Goal: Task Accomplishment & Management: Use online tool/utility

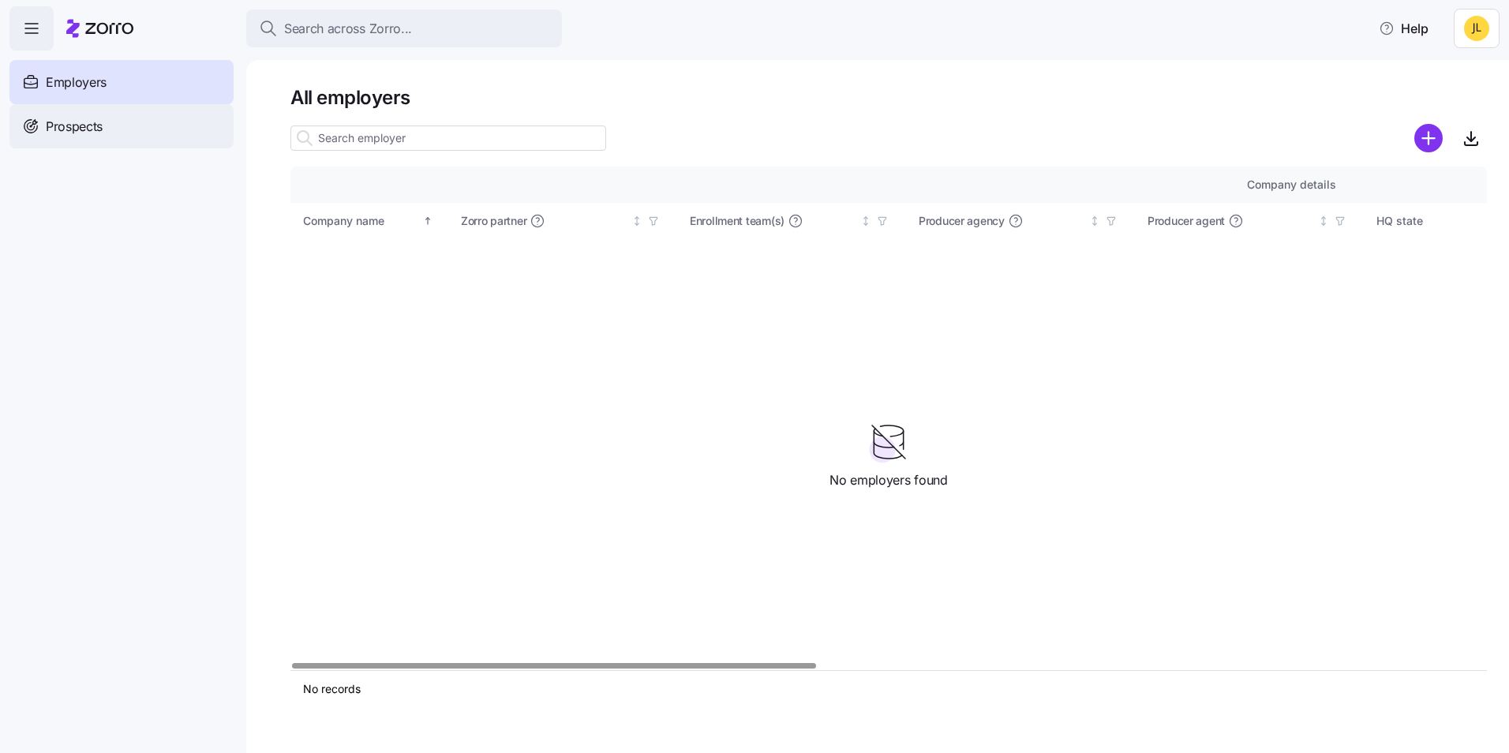
click at [117, 112] on div "Prospects" at bounding box center [121, 126] width 224 height 44
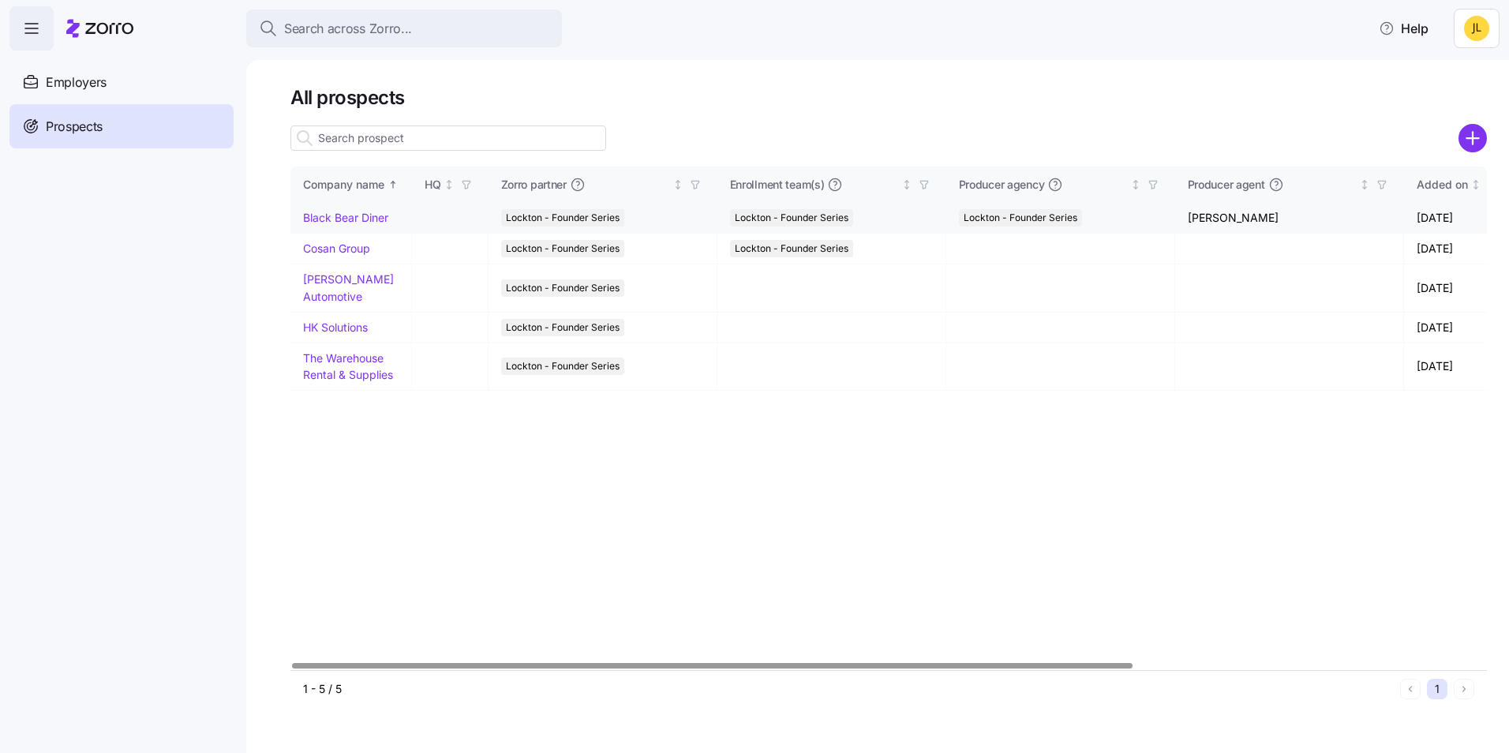
click at [369, 220] on link "Black Bear Diner" at bounding box center [345, 217] width 85 height 13
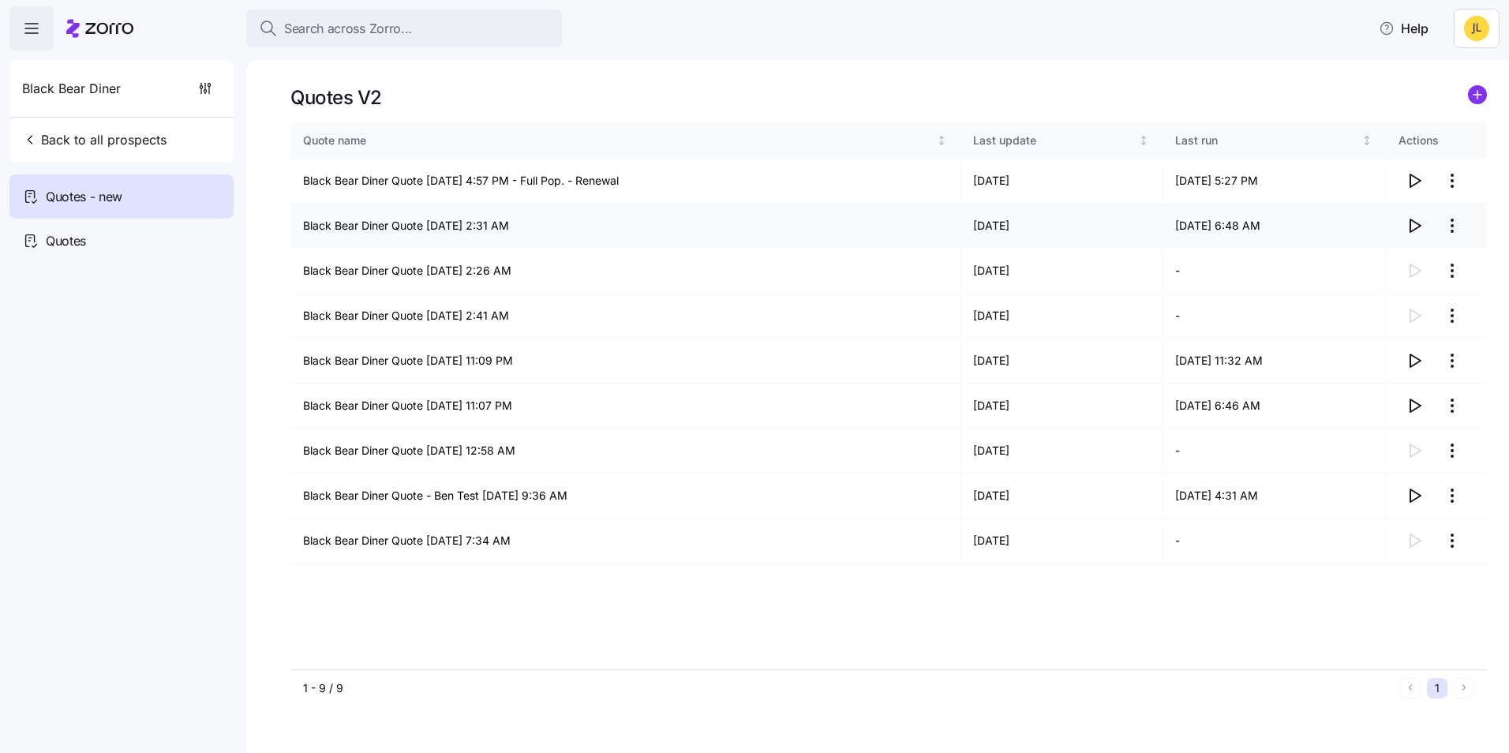
click at [1456, 232] on html "Search across Zorro... Help Black Bear Diner Back to all prospects Quotes - new…" at bounding box center [754, 372] width 1509 height 744
click at [1381, 285] on div "Delete quote" at bounding box center [1356, 289] width 66 height 17
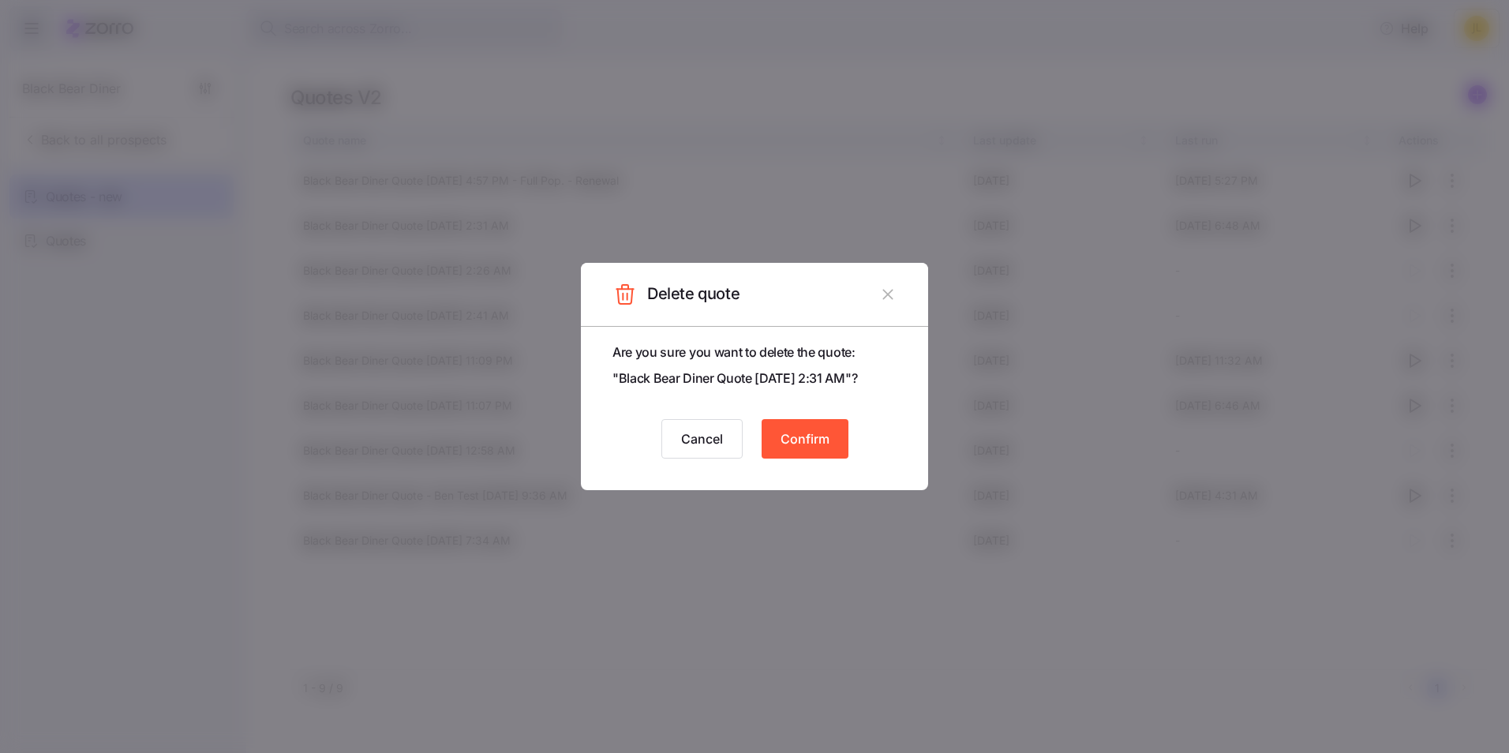
click at [810, 451] on button "Confirm" at bounding box center [805, 438] width 87 height 39
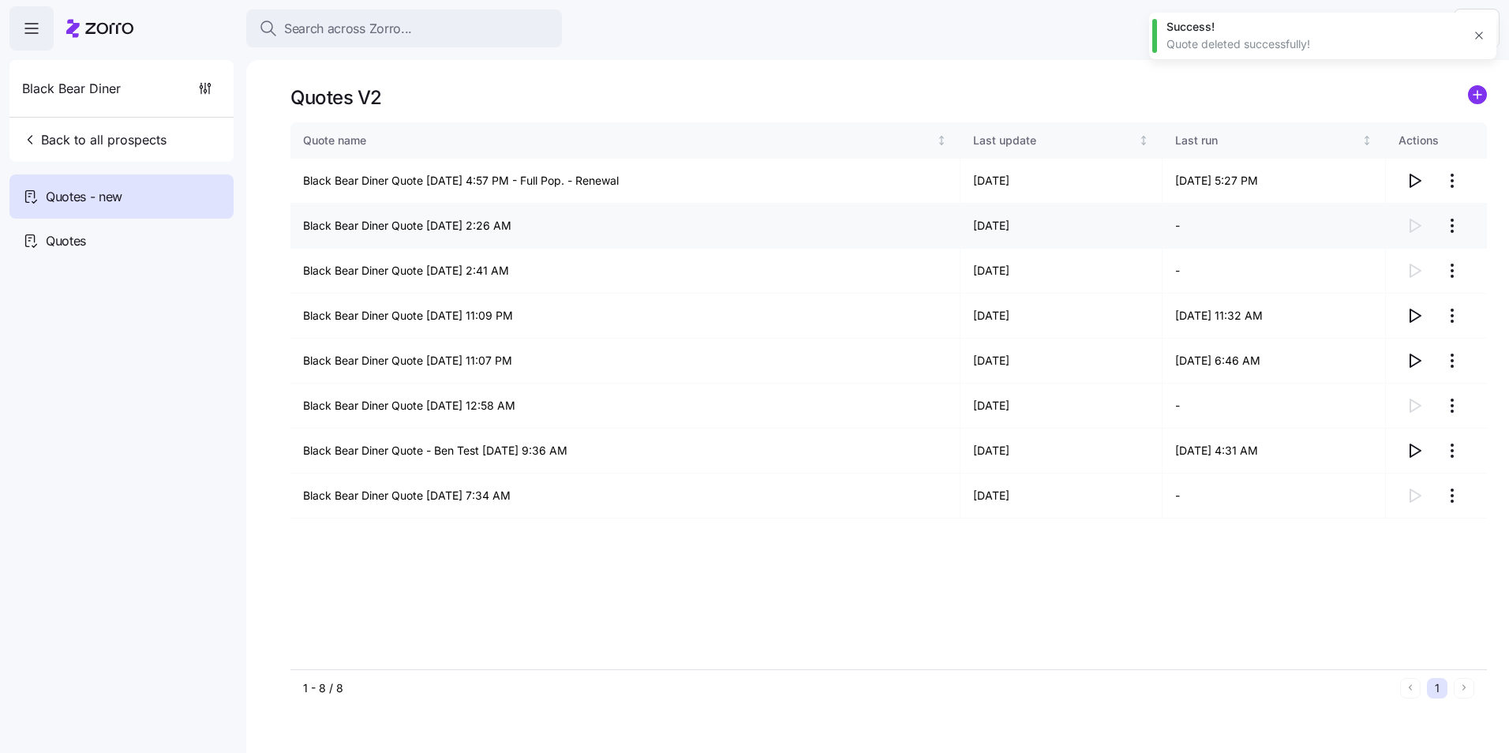
click at [1453, 217] on html "Search across Zorro... Help Black Bear Diner Back to all prospects Quotes - new…" at bounding box center [754, 372] width 1509 height 744
click at [1338, 289] on div "Delete quote" at bounding box center [1356, 289] width 66 height 17
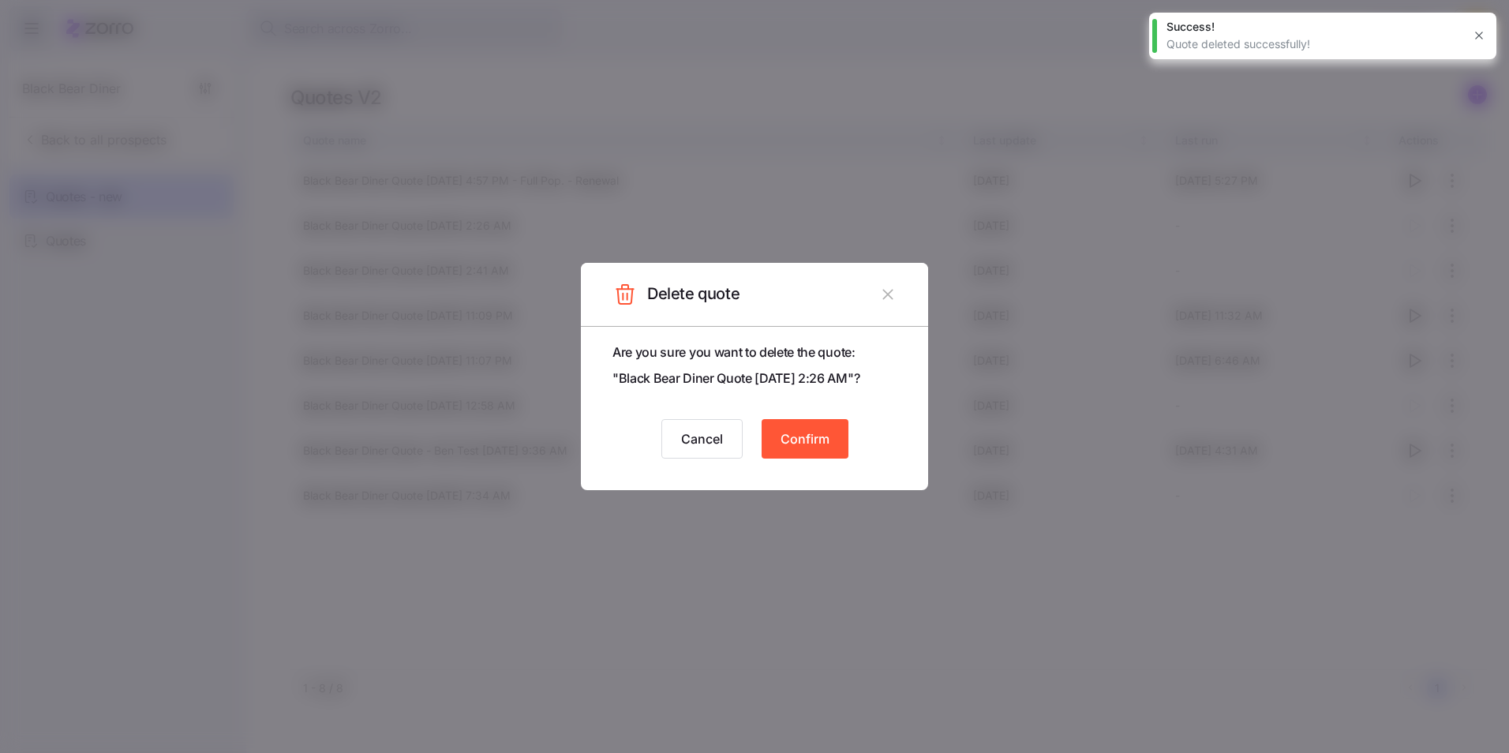
click at [822, 421] on button "Confirm" at bounding box center [805, 438] width 87 height 39
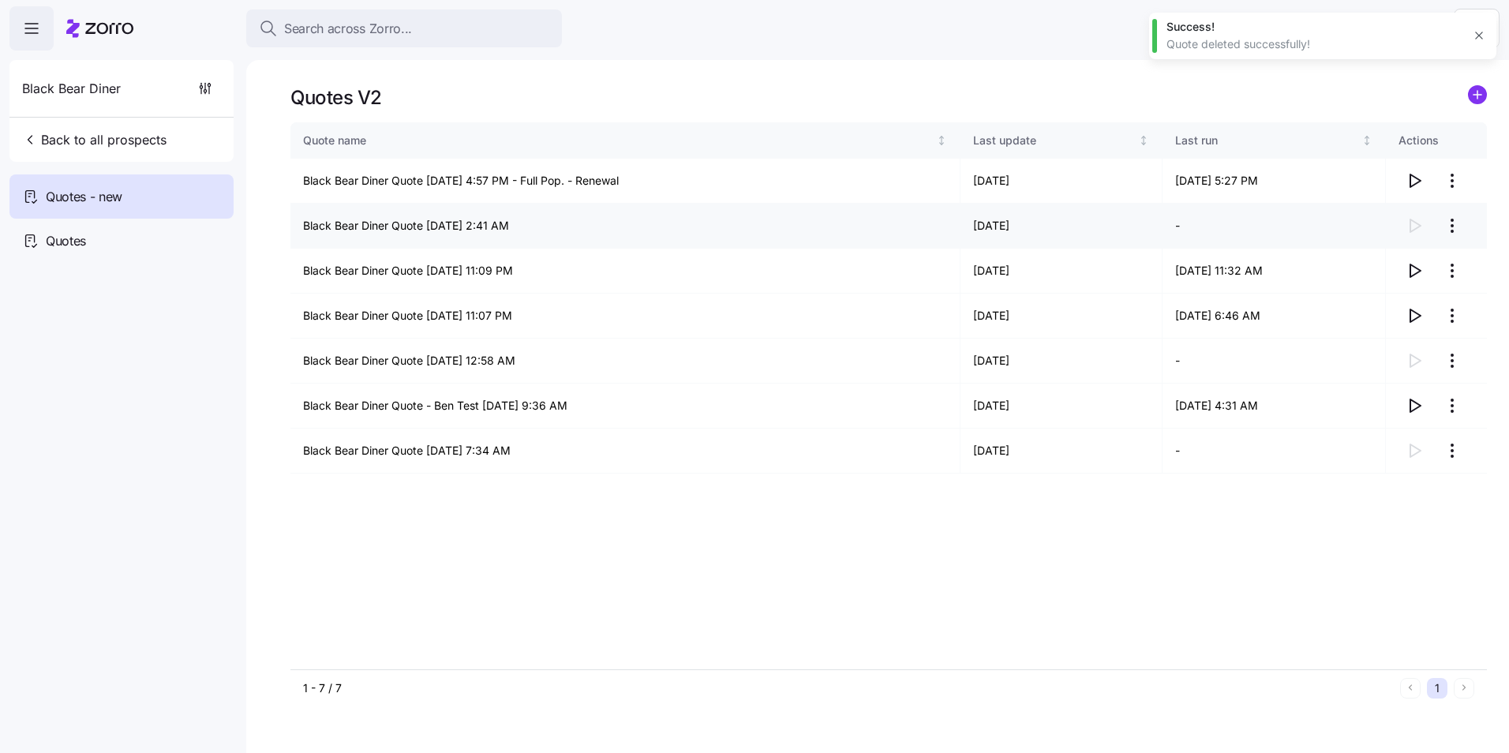
click at [1451, 225] on html "Search across Zorro... Help Black Bear Diner Back to all prospects Quotes - new…" at bounding box center [754, 372] width 1509 height 744
click at [1354, 290] on div "Delete quote" at bounding box center [1356, 289] width 66 height 17
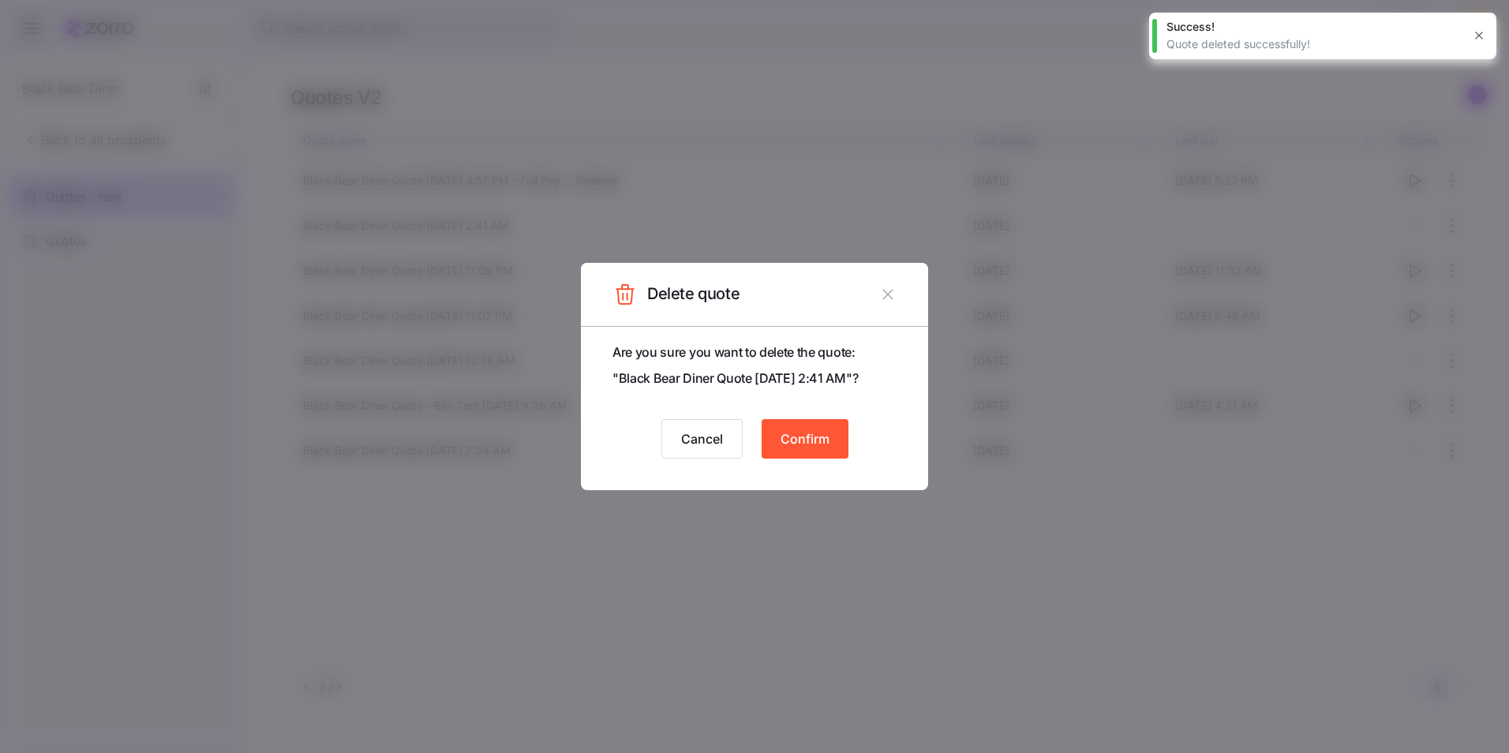
click at [818, 440] on span "Confirm" at bounding box center [805, 438] width 49 height 19
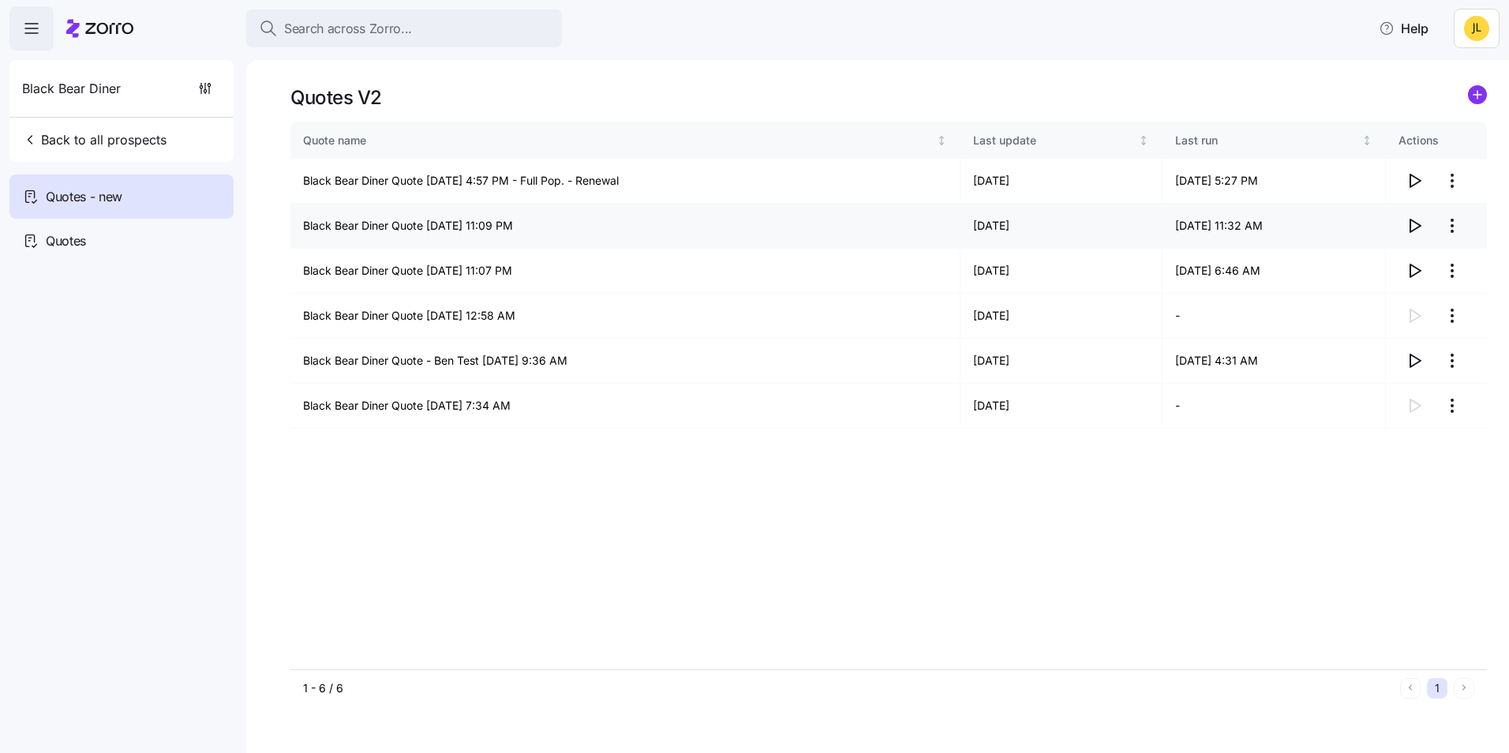
click at [1451, 224] on html "Search across Zorro... Help Black Bear Diner Back to all prospects Quotes - new…" at bounding box center [754, 372] width 1509 height 744
click at [1380, 280] on div "Delete quote" at bounding box center [1389, 289] width 145 height 25
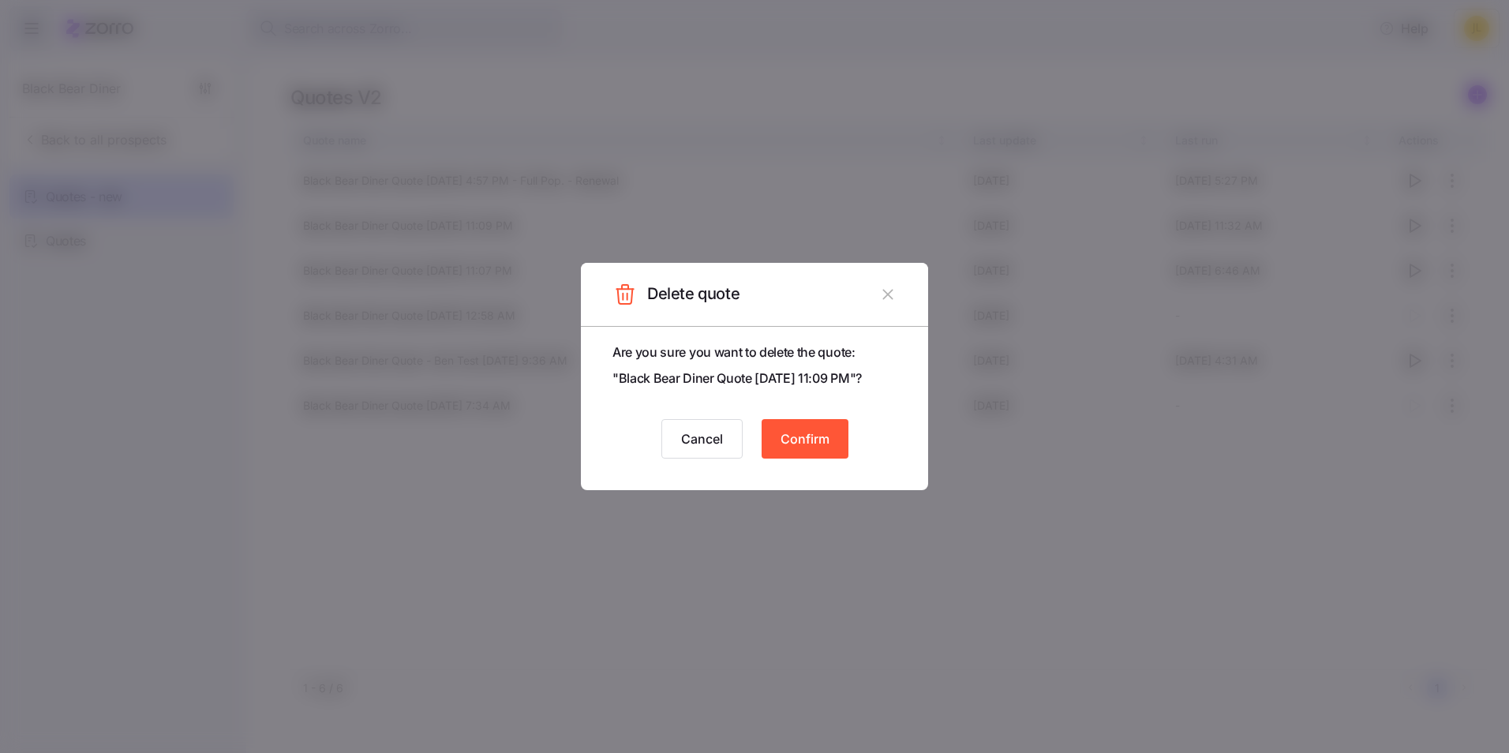
click at [829, 441] on span "Confirm" at bounding box center [805, 438] width 49 height 19
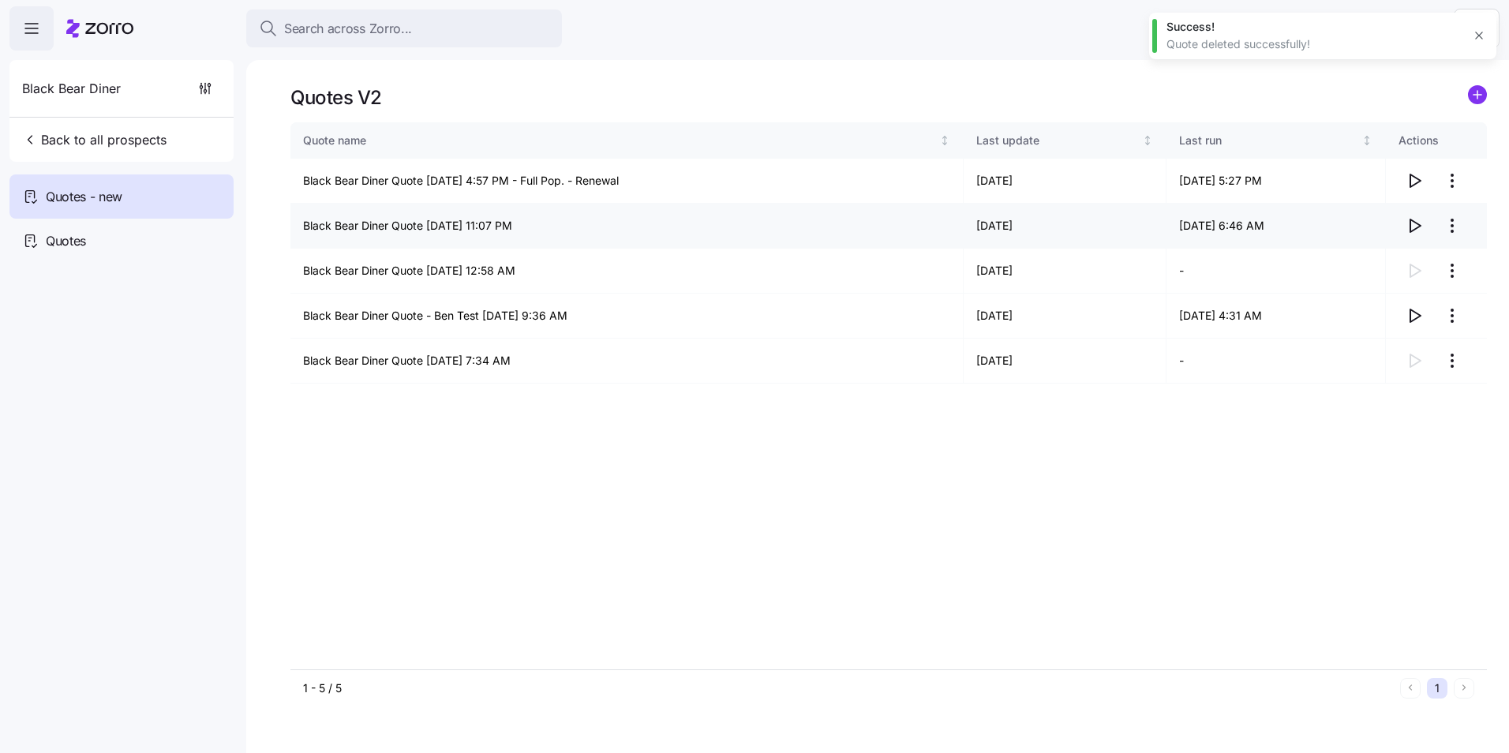
click at [1452, 227] on html "Search across Zorro... Help Black Bear Diner Back to all prospects Quotes - new…" at bounding box center [754, 372] width 1509 height 744
click at [1361, 292] on div "Delete quote" at bounding box center [1356, 289] width 66 height 17
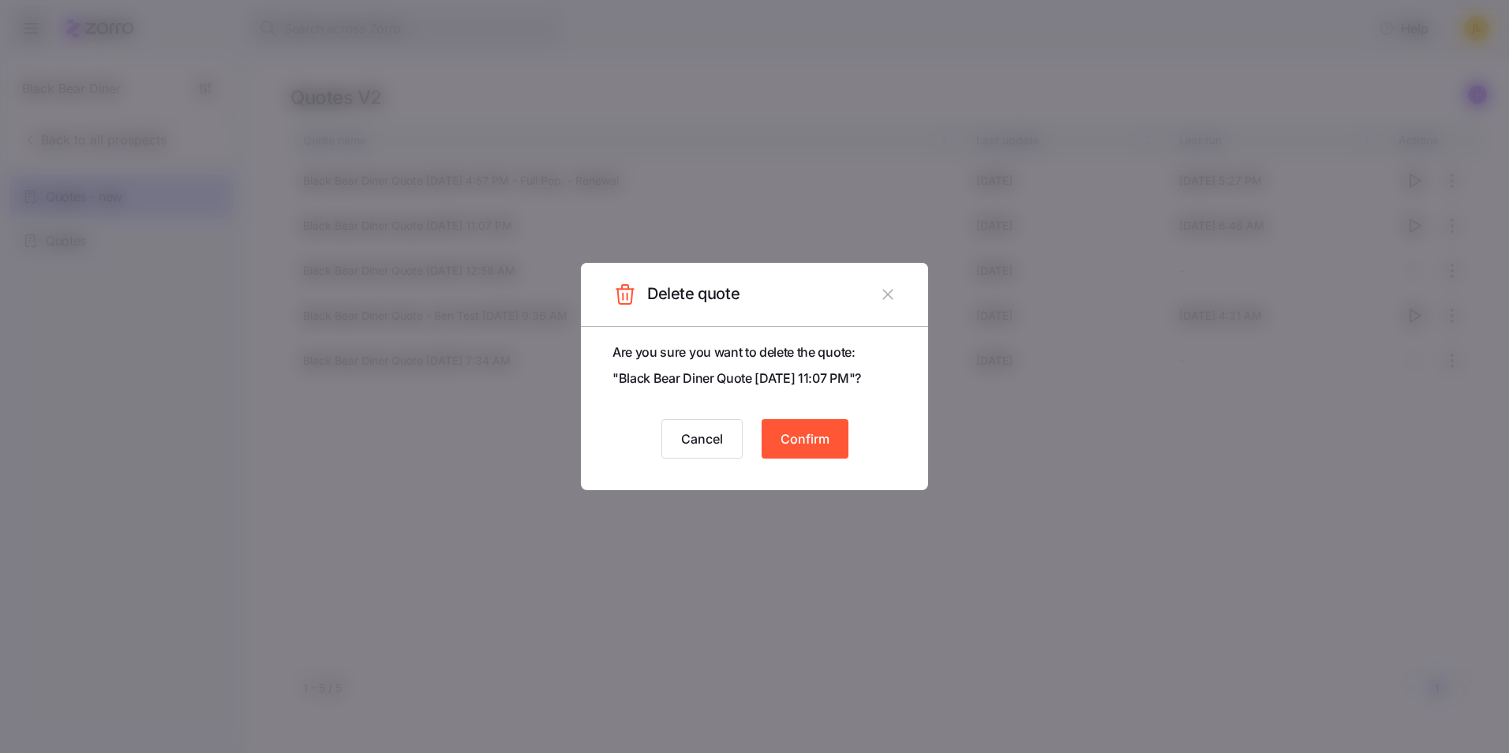
click at [811, 439] on span "Confirm" at bounding box center [805, 438] width 49 height 19
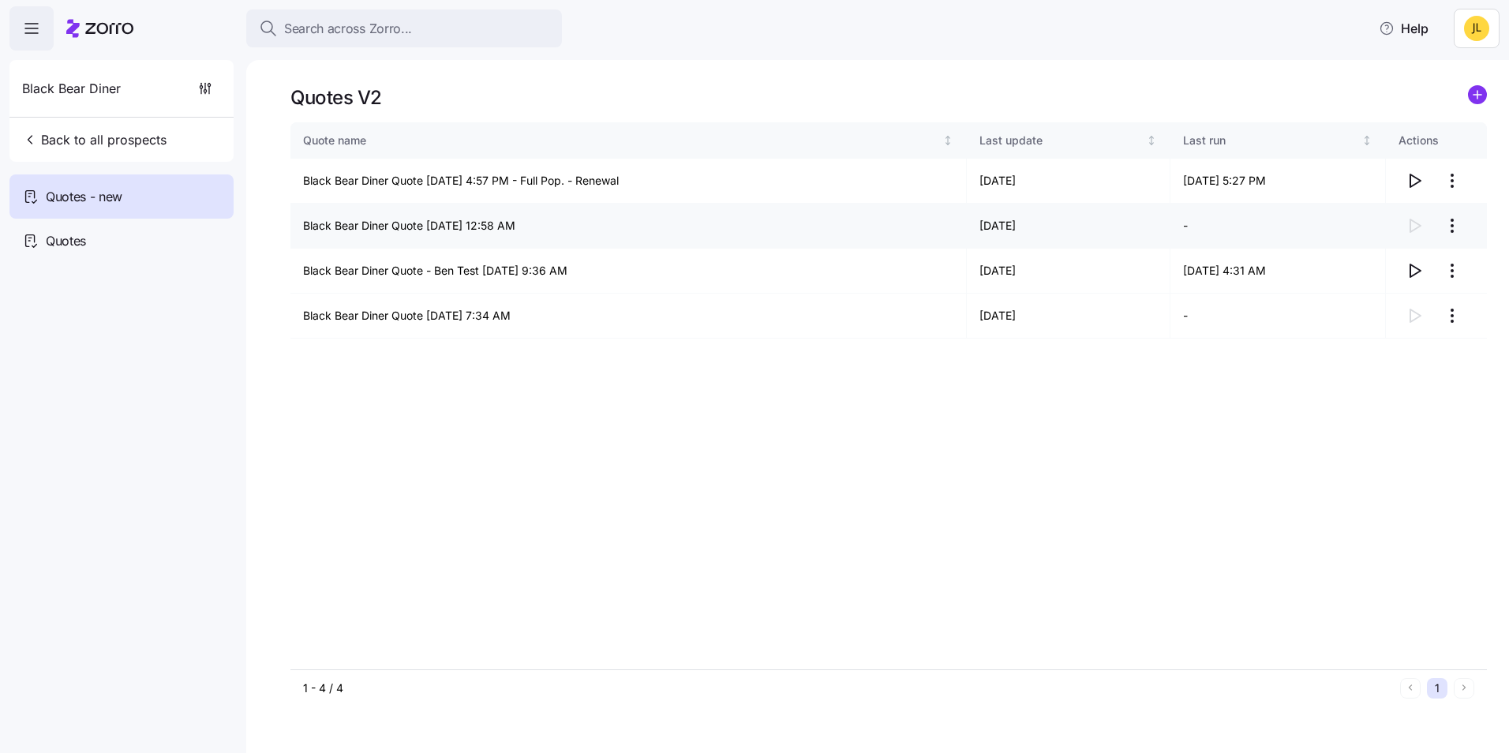
click at [1451, 220] on html "Search across Zorro... Help Black Bear Diner Back to all prospects Quotes - new…" at bounding box center [754, 372] width 1509 height 744
click at [1387, 290] on div "Delete quote" at bounding box center [1356, 289] width 66 height 17
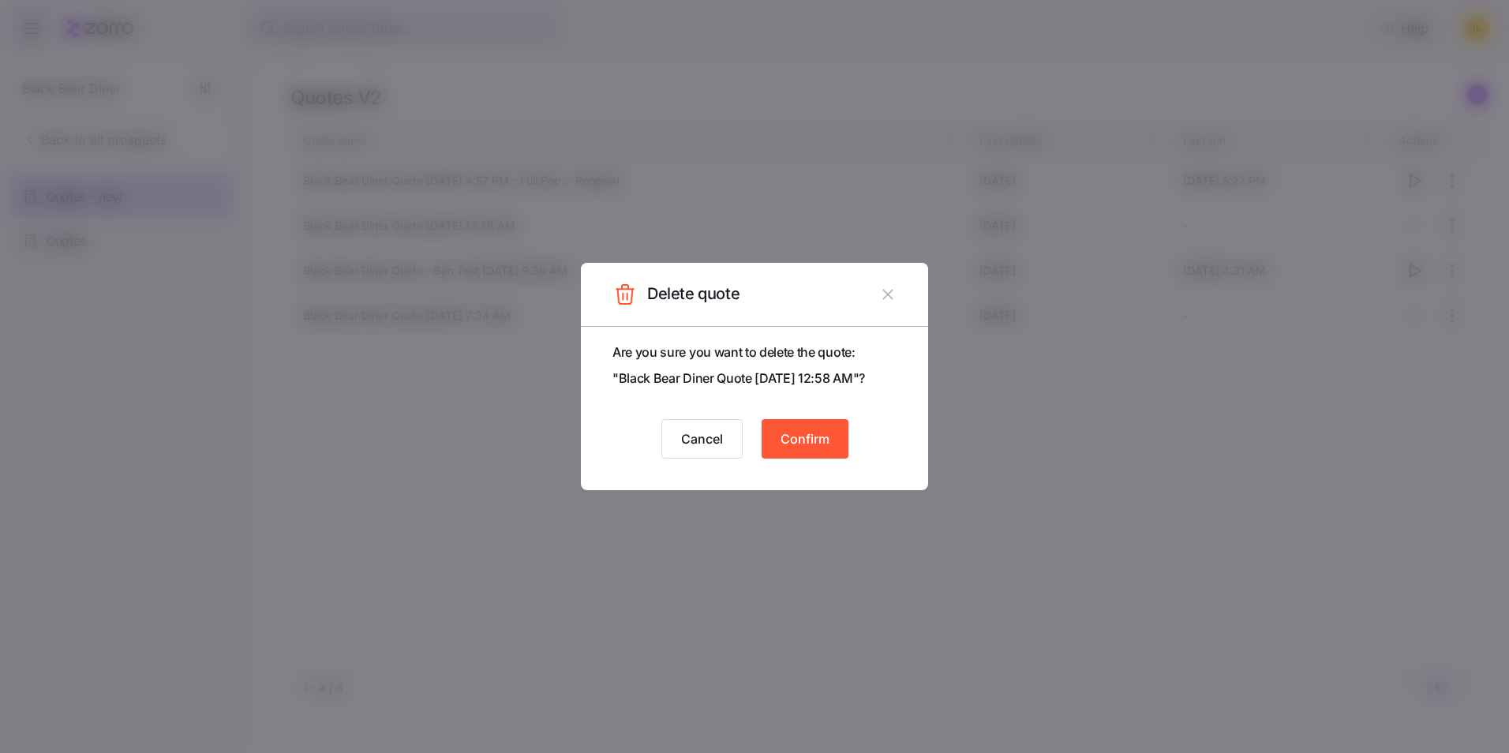
click at [841, 452] on button "Confirm" at bounding box center [805, 438] width 87 height 39
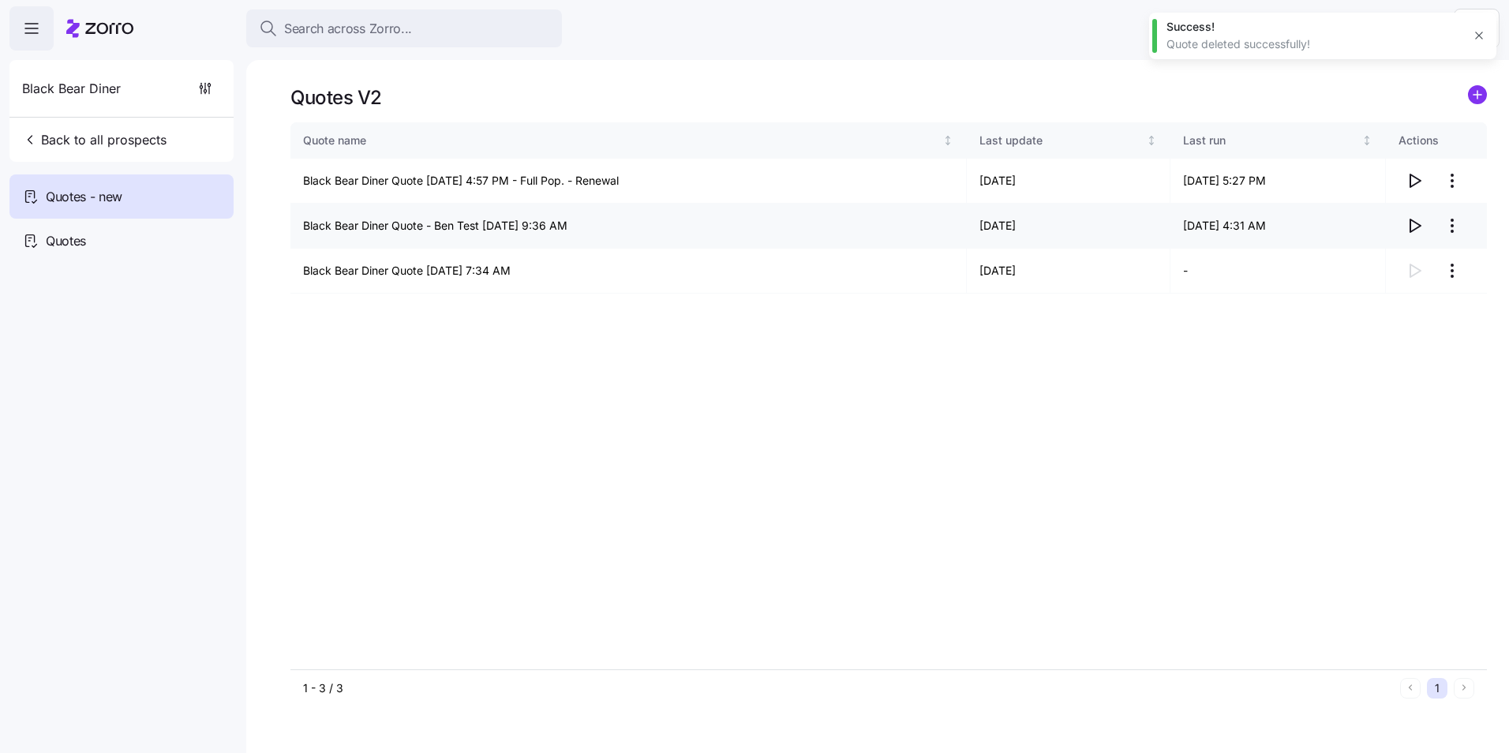
click at [1445, 233] on html "Search across Zorro... Help Black Bear Diner Back to all prospects Quotes - new…" at bounding box center [754, 372] width 1509 height 744
click at [1306, 328] on html "Search across Zorro... Help Black Bear Diner Back to all prospects Quotes - new…" at bounding box center [754, 372] width 1509 height 744
click at [1450, 270] on html "Search across Zorro... Help Black Bear Diner Back to all prospects Quotes - new…" at bounding box center [754, 372] width 1509 height 744
click at [1391, 336] on div "Delete quote" at bounding box center [1389, 334] width 145 height 25
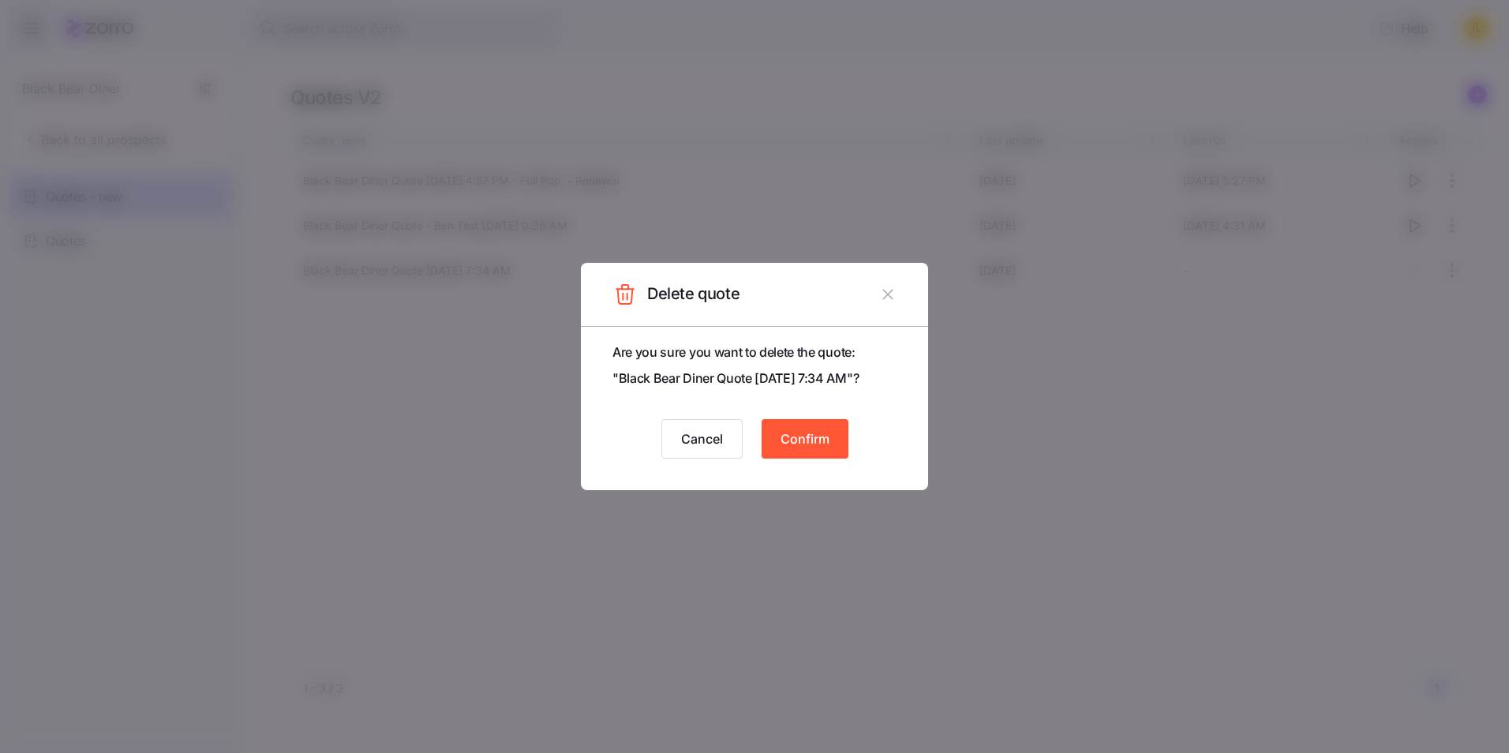
click at [823, 428] on button "Confirm" at bounding box center [805, 438] width 87 height 39
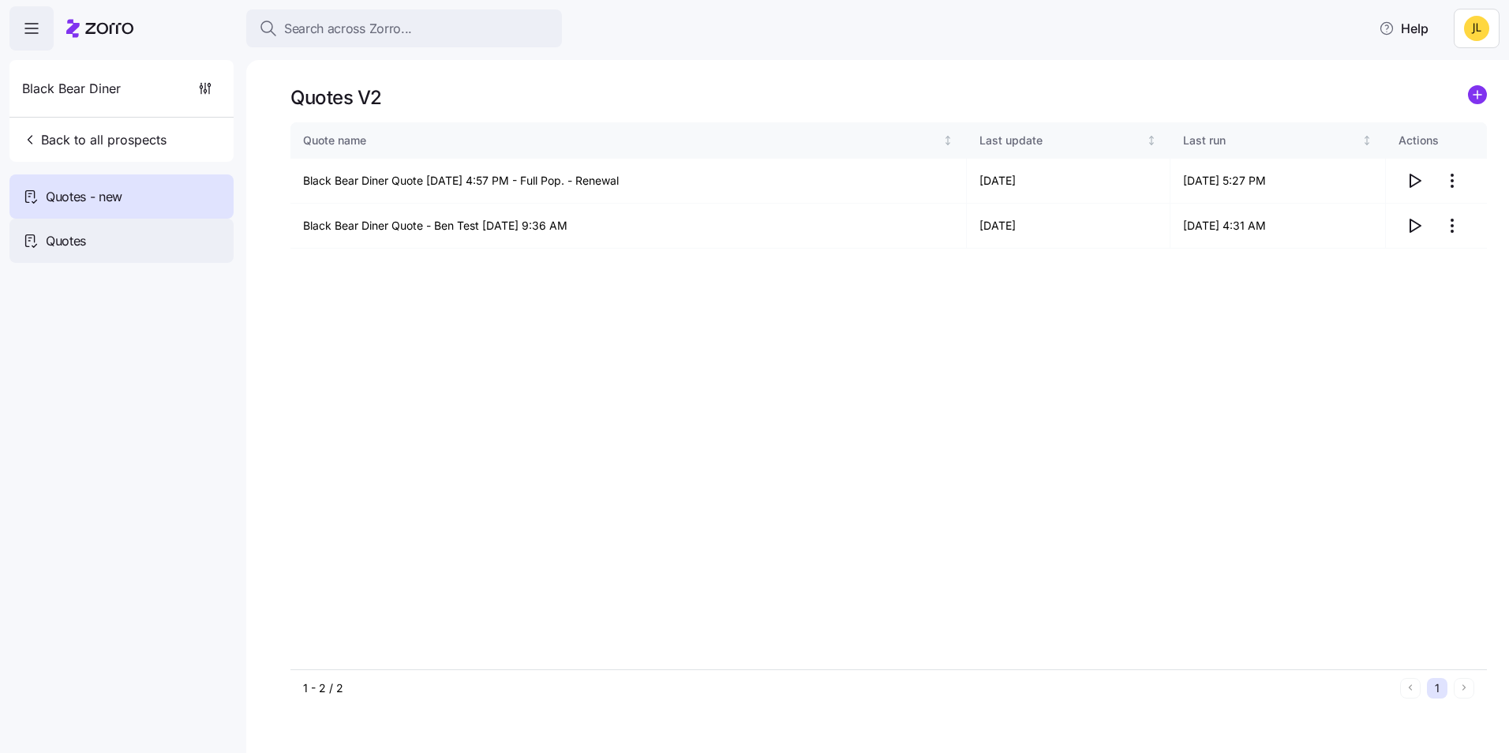
click at [92, 245] on div "Quotes" at bounding box center [121, 241] width 224 height 44
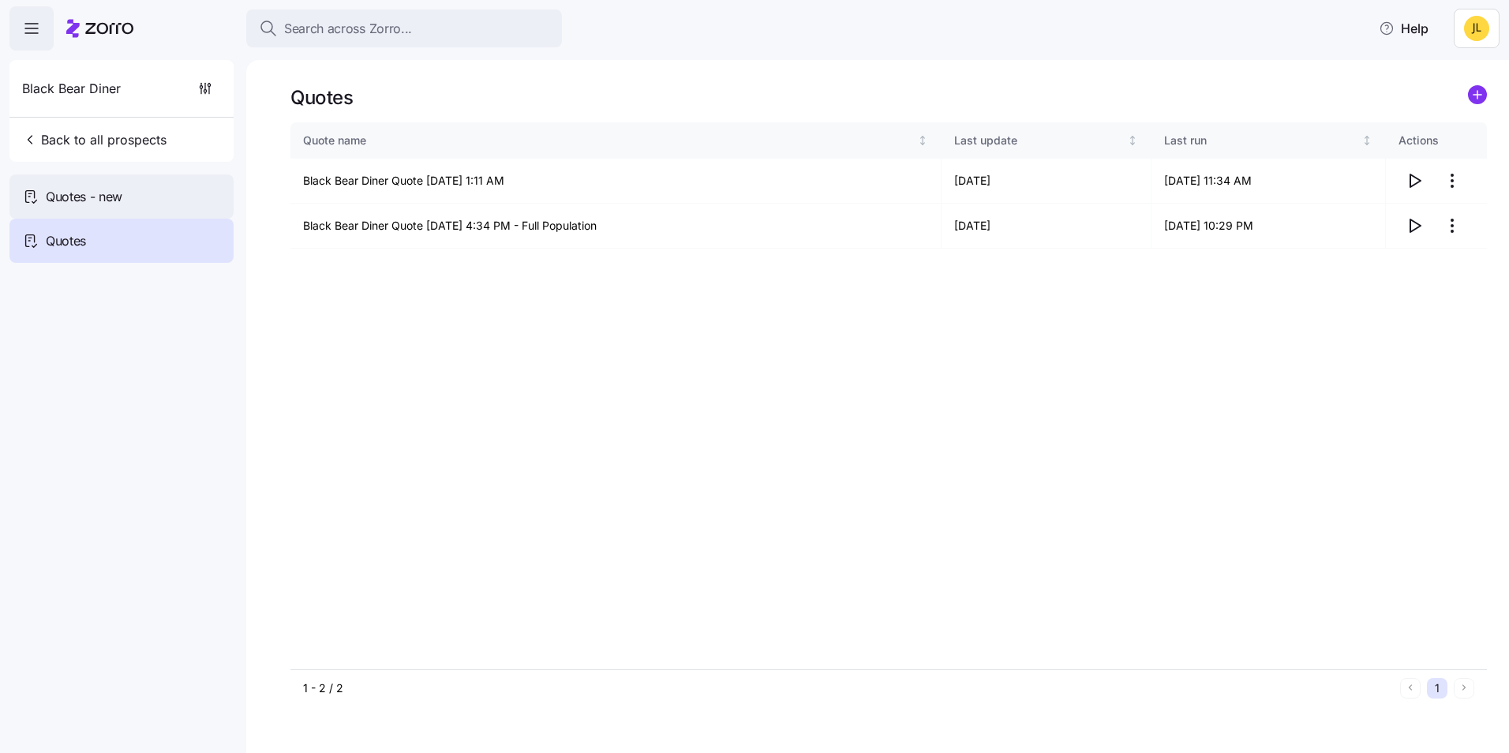
click at [111, 203] on span "Quotes - new" at bounding box center [84, 197] width 77 height 20
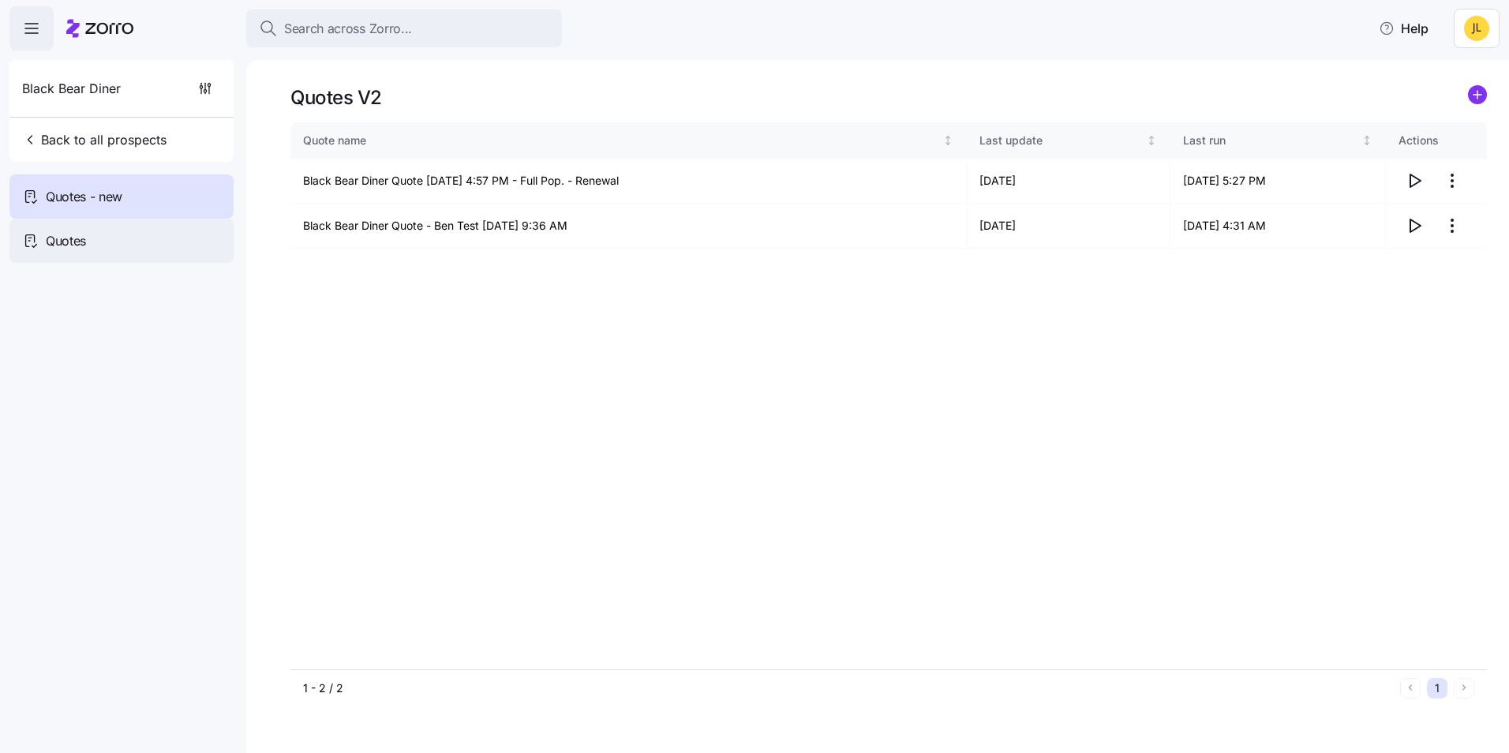
click at [122, 247] on div "Quotes" at bounding box center [121, 241] width 224 height 44
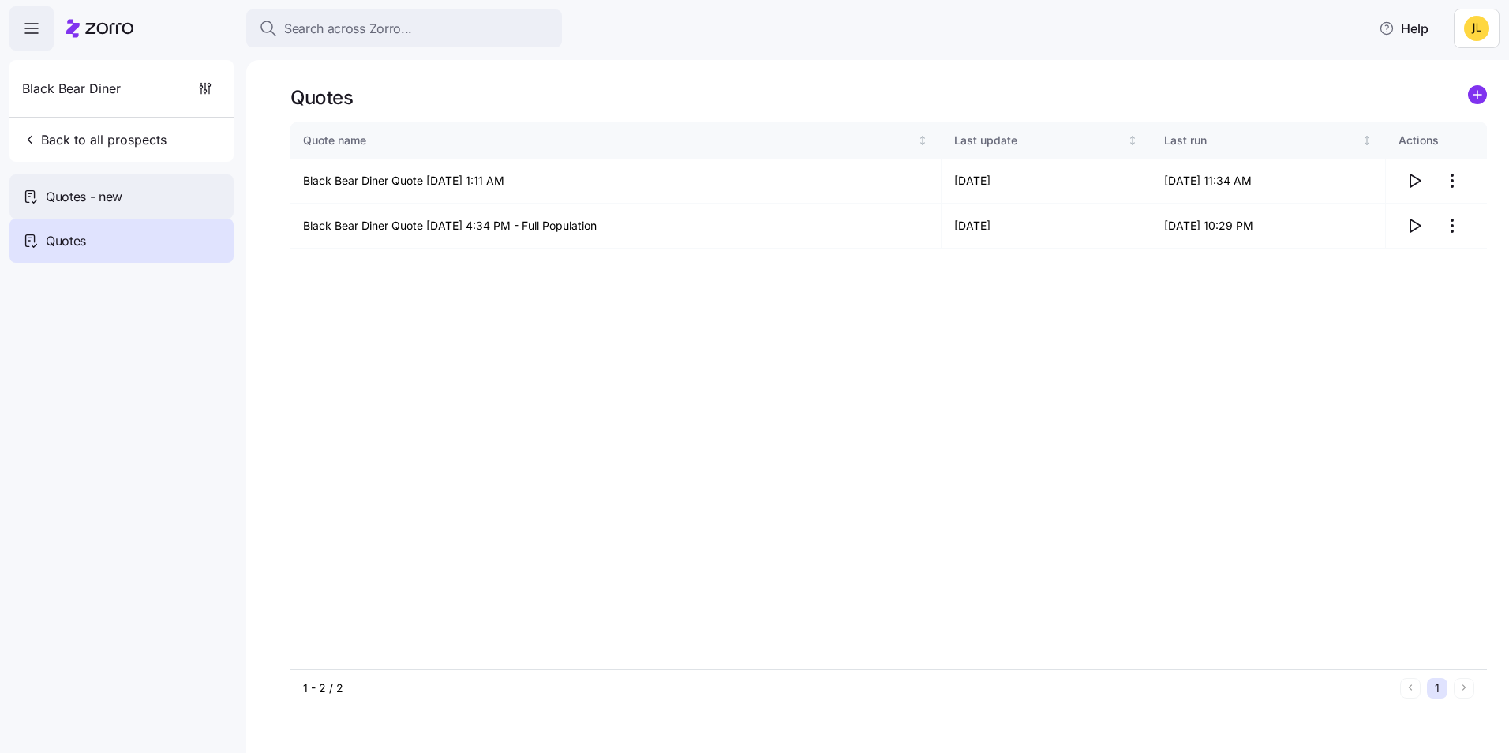
click at [168, 203] on div "Quotes - new" at bounding box center [121, 196] width 224 height 44
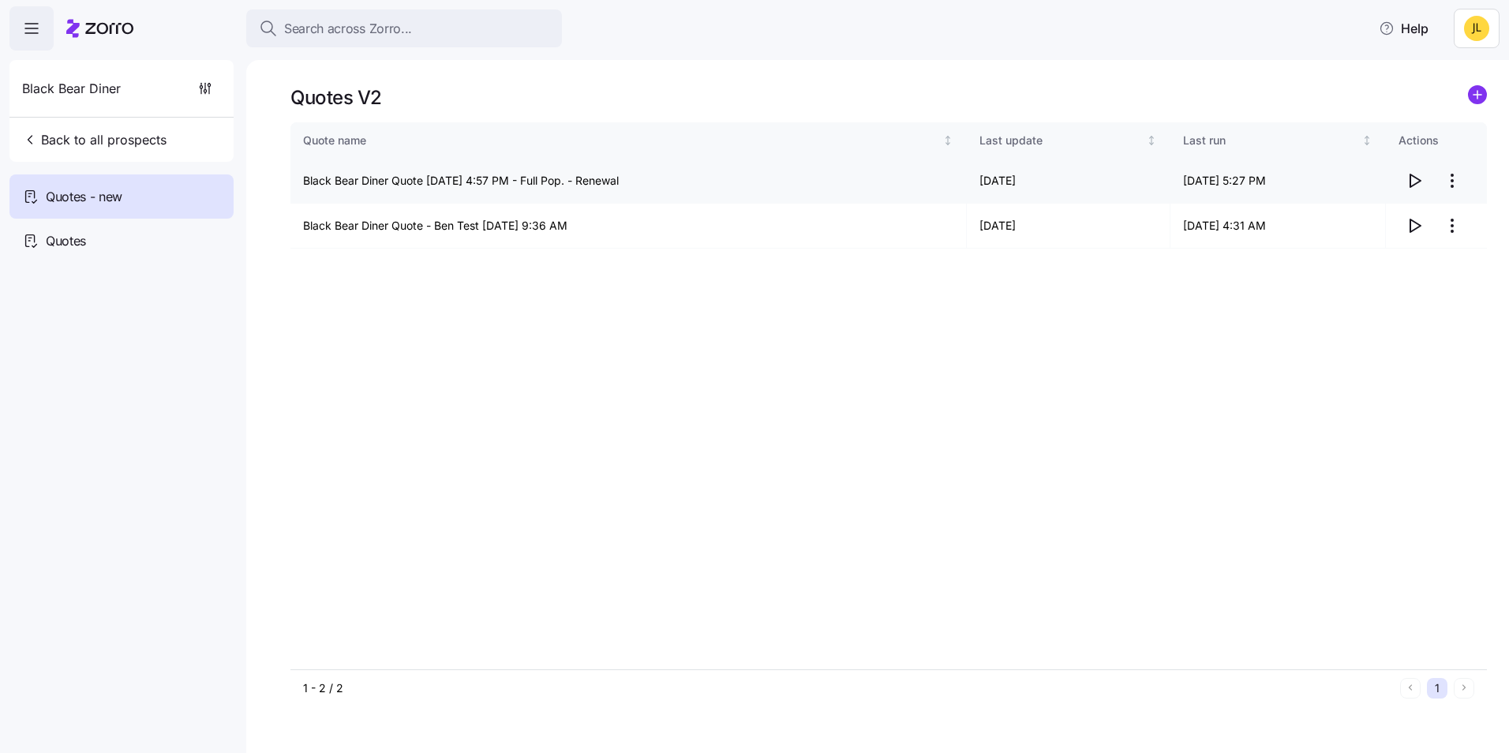
click at [1419, 179] on icon "button" at bounding box center [1414, 180] width 19 height 19
click at [1406, 175] on icon "button" at bounding box center [1414, 180] width 19 height 19
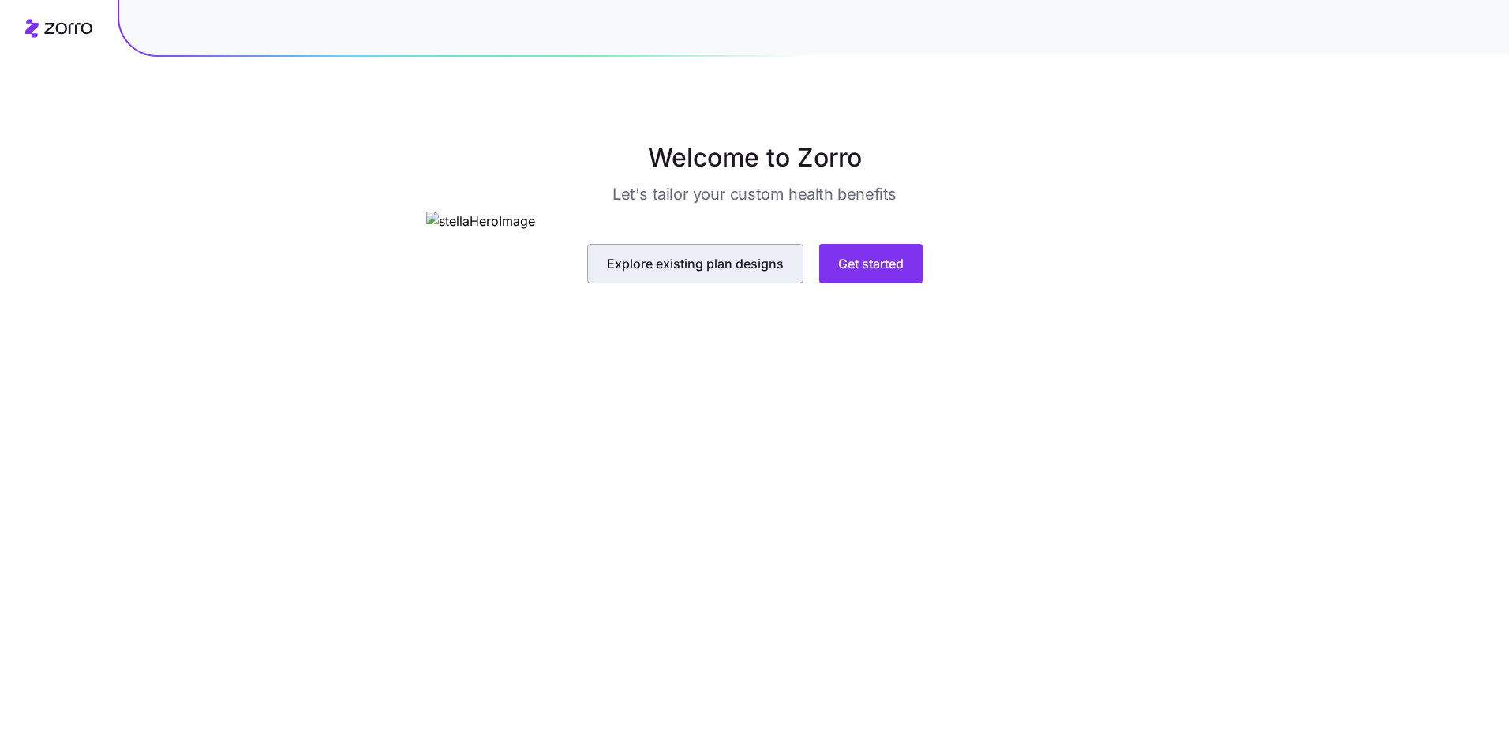
click at [703, 283] on button "Explore existing plan designs" at bounding box center [695, 263] width 216 height 39
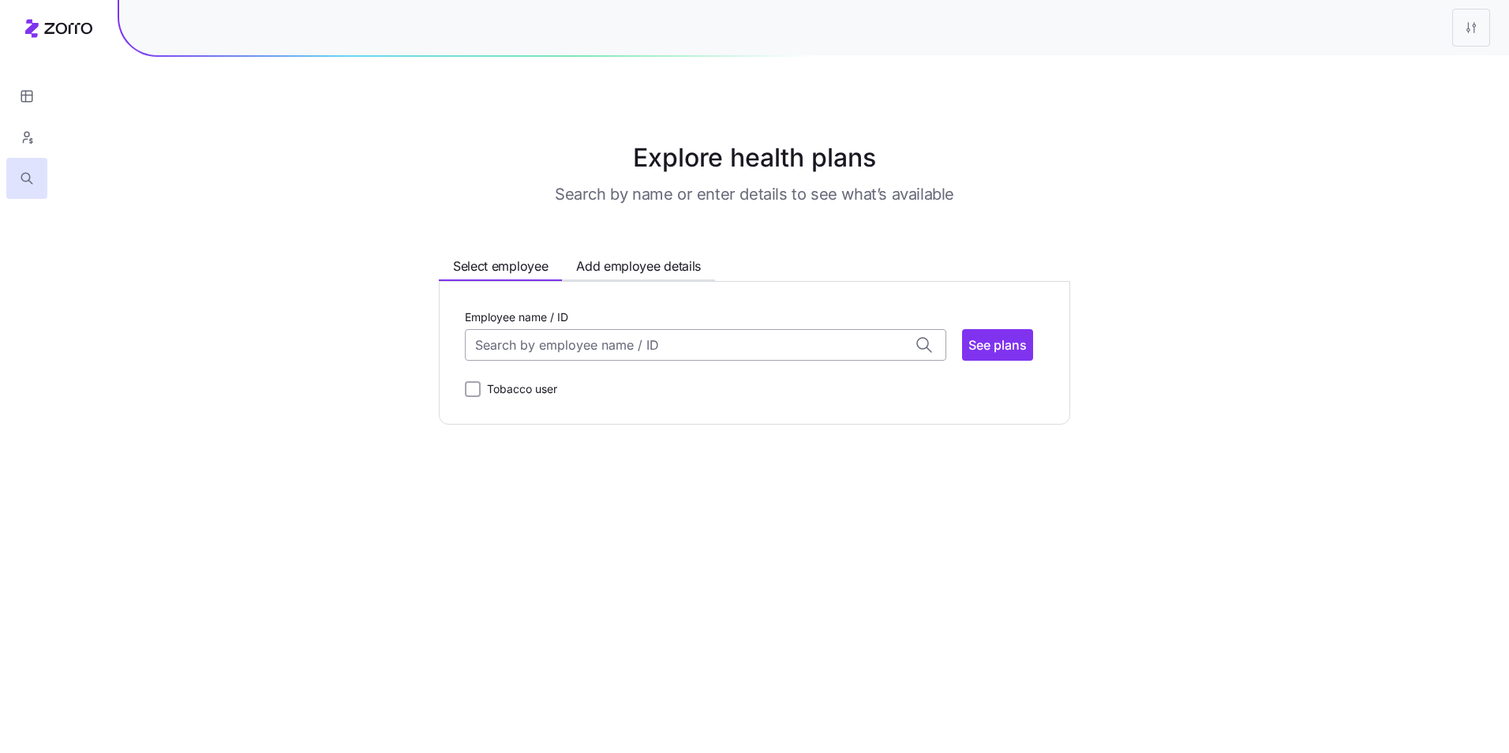
click at [600, 343] on input "Employee name / ID" at bounding box center [705, 345] width 481 height 32
click at [615, 455] on div "ID: 000000019 (58) 89011" at bounding box center [705, 463] width 474 height 46
type input "000000019"
click at [1011, 352] on span "See plans" at bounding box center [997, 344] width 58 height 19
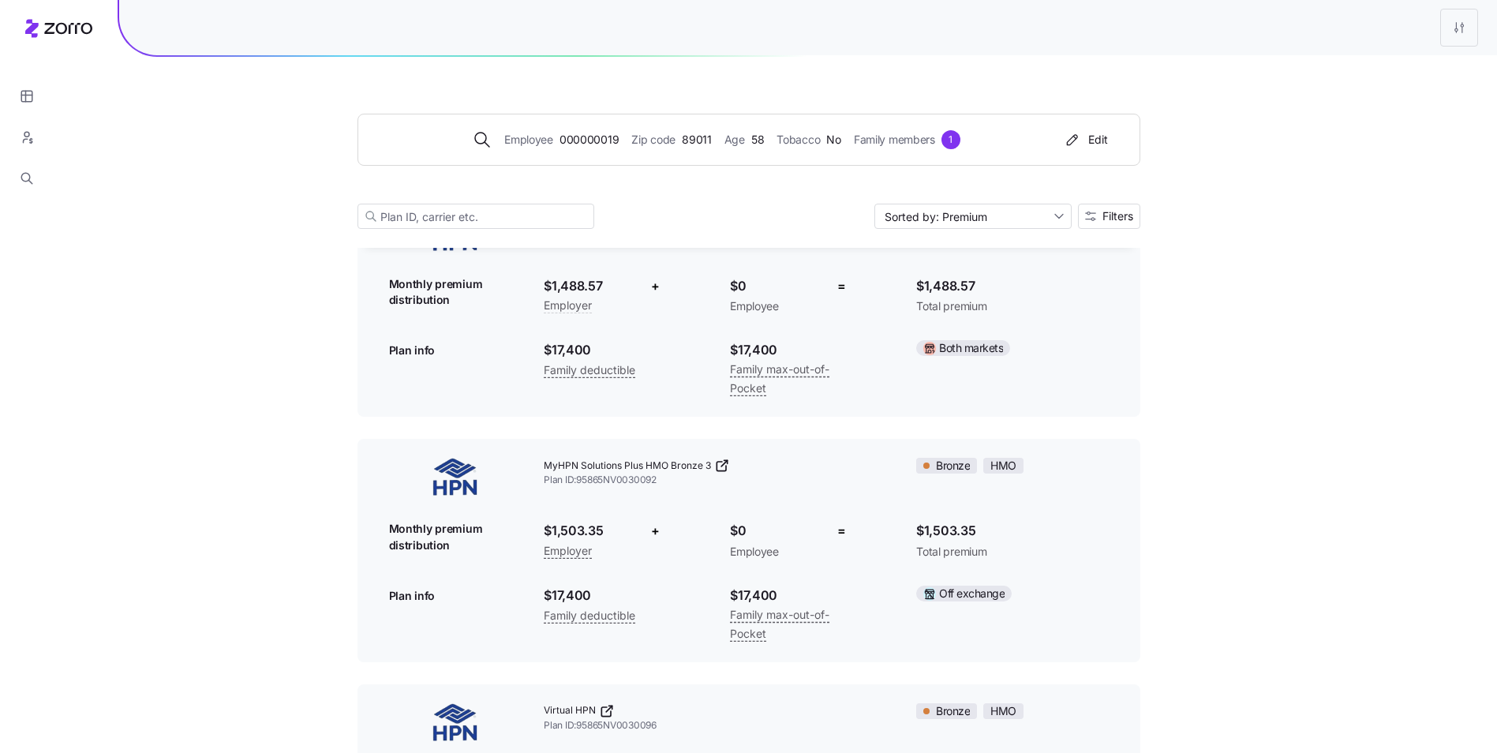
scroll to position [474, 0]
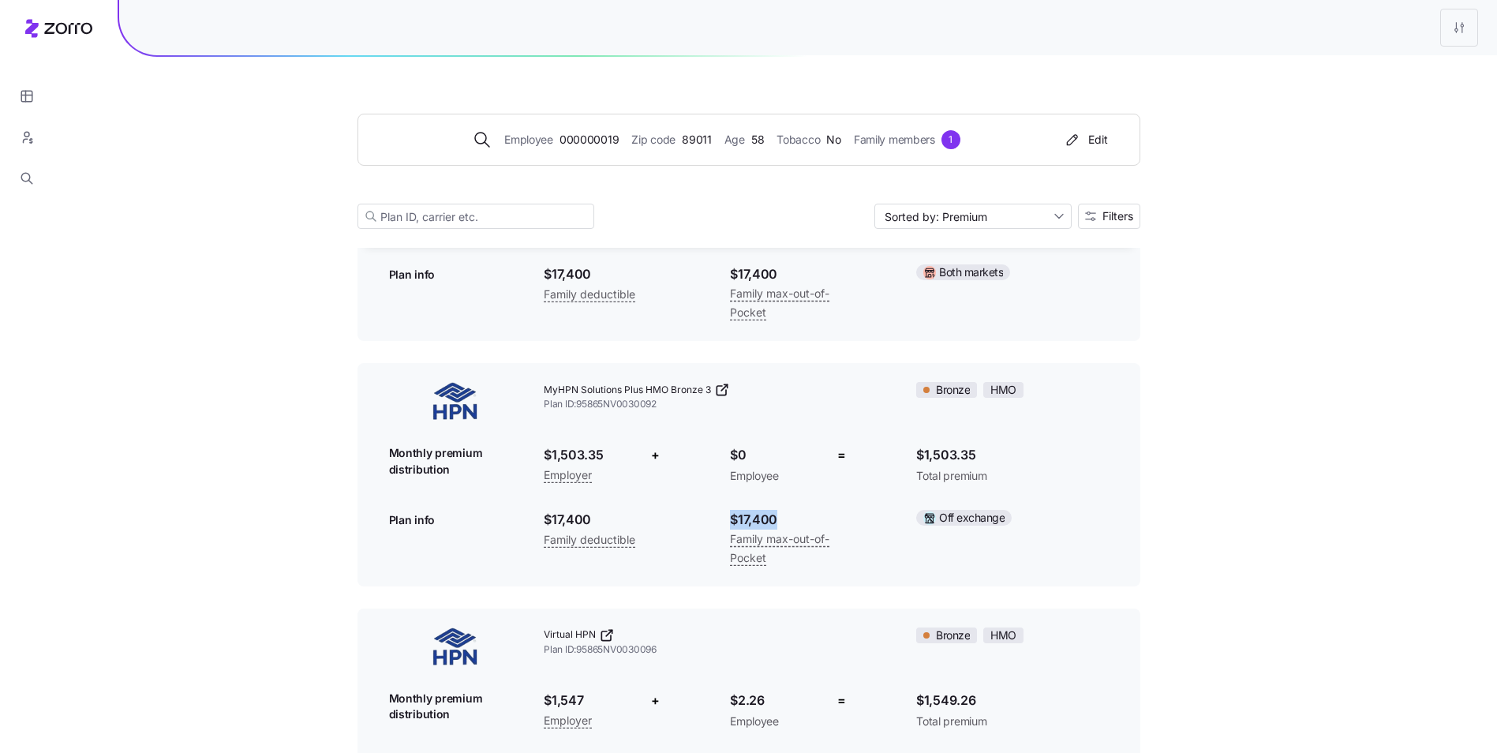
drag, startPoint x: 784, startPoint y: 522, endPoint x: 724, endPoint y: 524, distance: 60.0
click at [724, 524] on div "$17,400 Family max-out-of-Pocket" at bounding box center [787, 538] width 140 height 83
drag, startPoint x: 724, startPoint y: 524, endPoint x: 901, endPoint y: 500, distance: 178.5
click at [901, 500] on div at bounding box center [880, 509] width 47 height 25
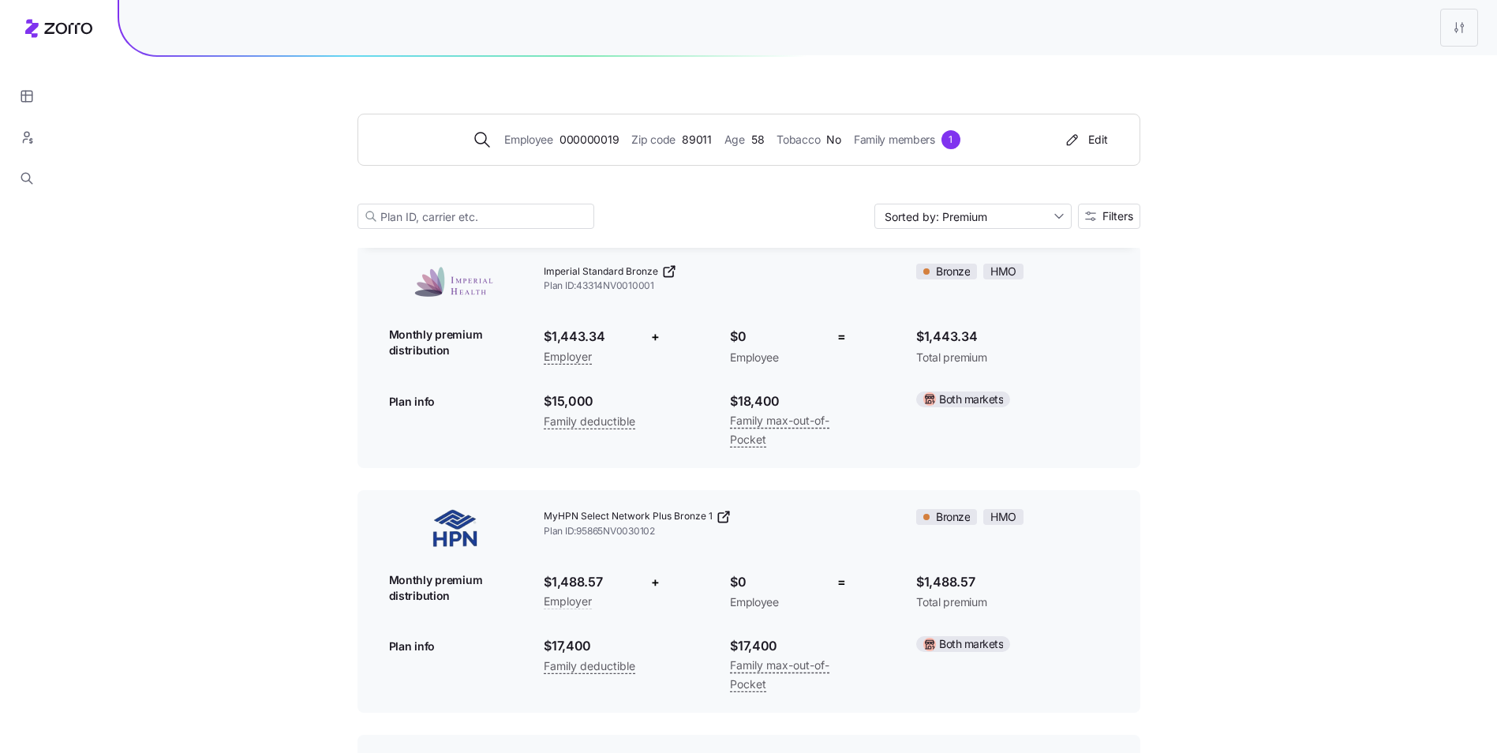
scroll to position [0, 0]
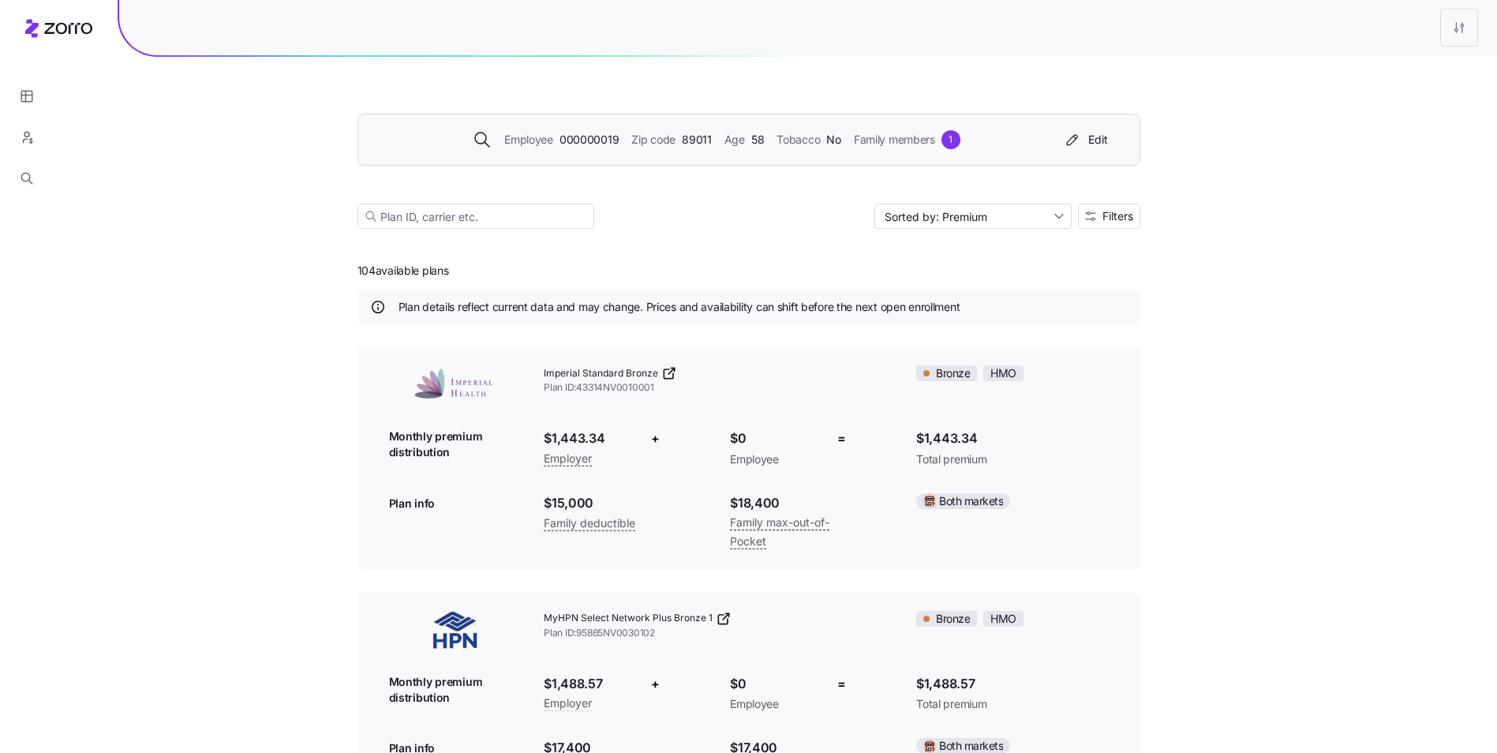
click at [879, 149] on div "Employee 000000019 Zip code 89011 Age [DEMOGRAPHIC_DATA] Tobacco No Family memb…" at bounding box center [745, 139] width 737 height 25
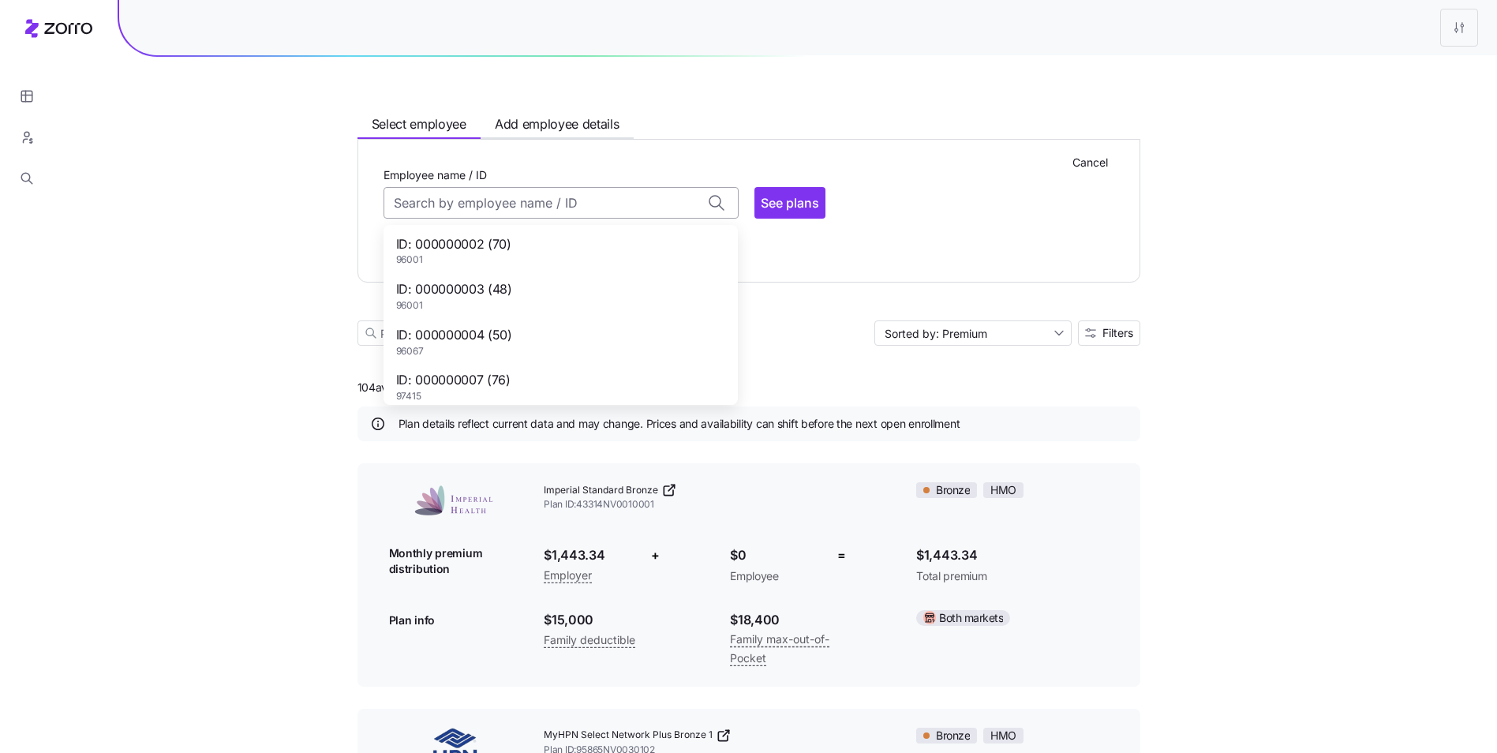
click at [542, 207] on input "Employee name / ID" at bounding box center [561, 203] width 355 height 32
click at [523, 310] on div "ID: 127470071 (41) 86442" at bounding box center [561, 309] width 348 height 46
type input "127470071"
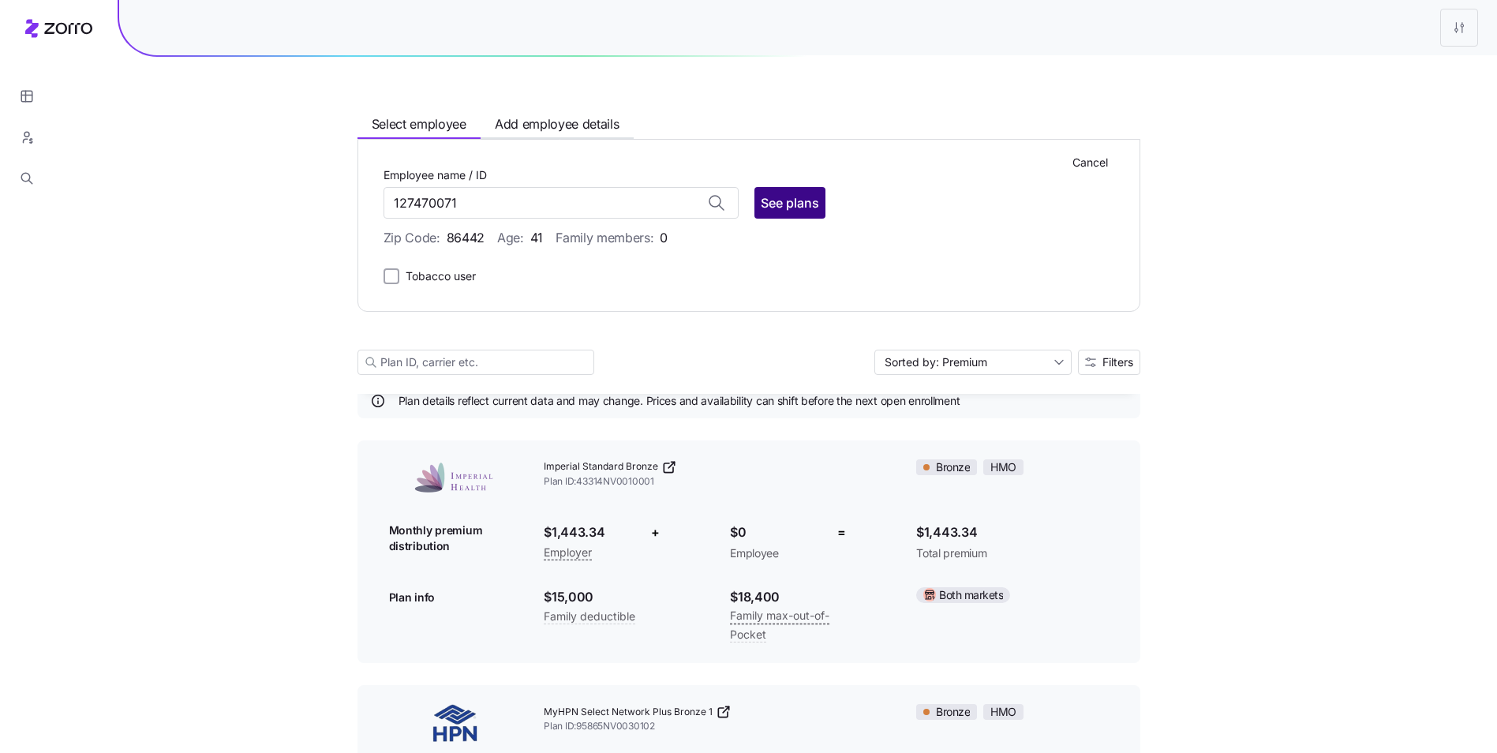
scroll to position [79, 0]
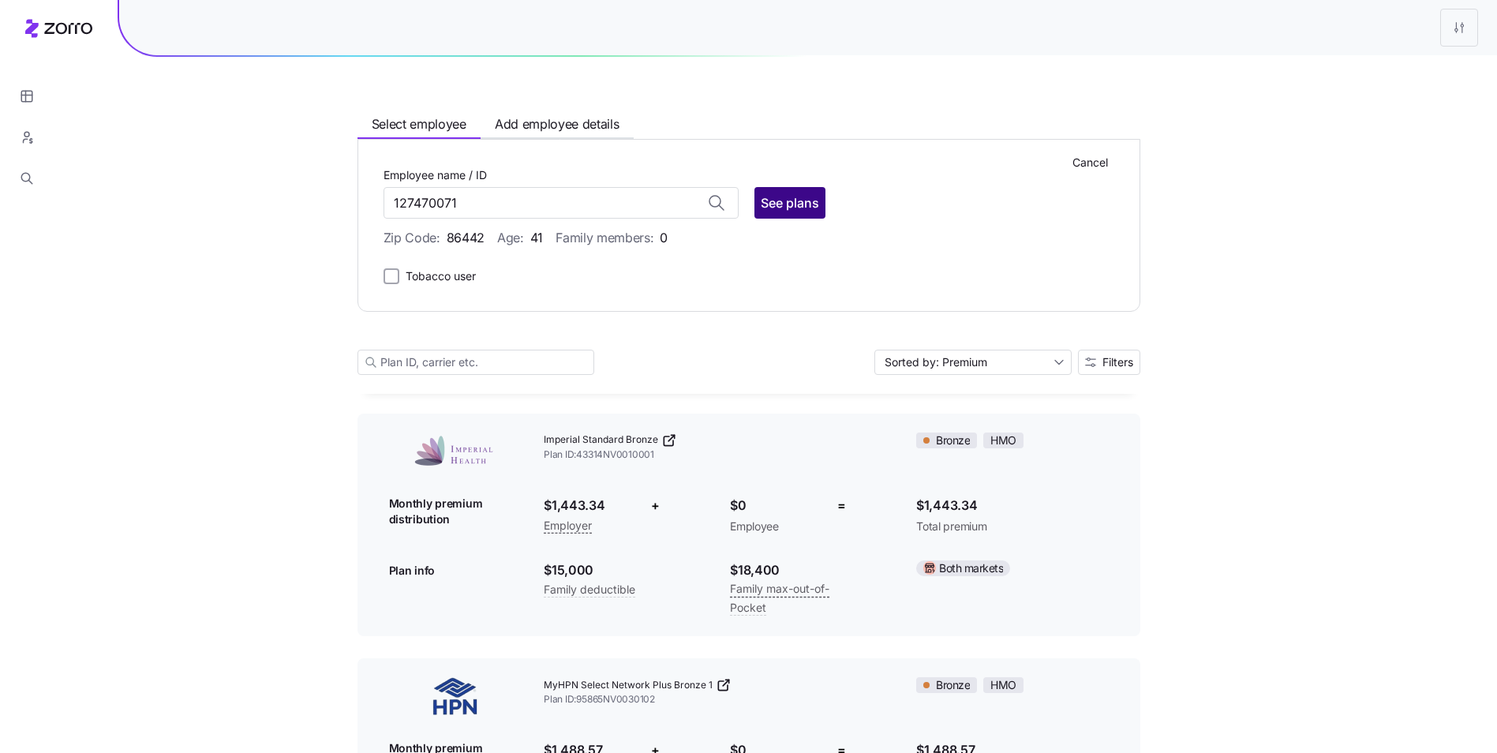
click at [800, 197] on span "See plans" at bounding box center [790, 202] width 58 height 19
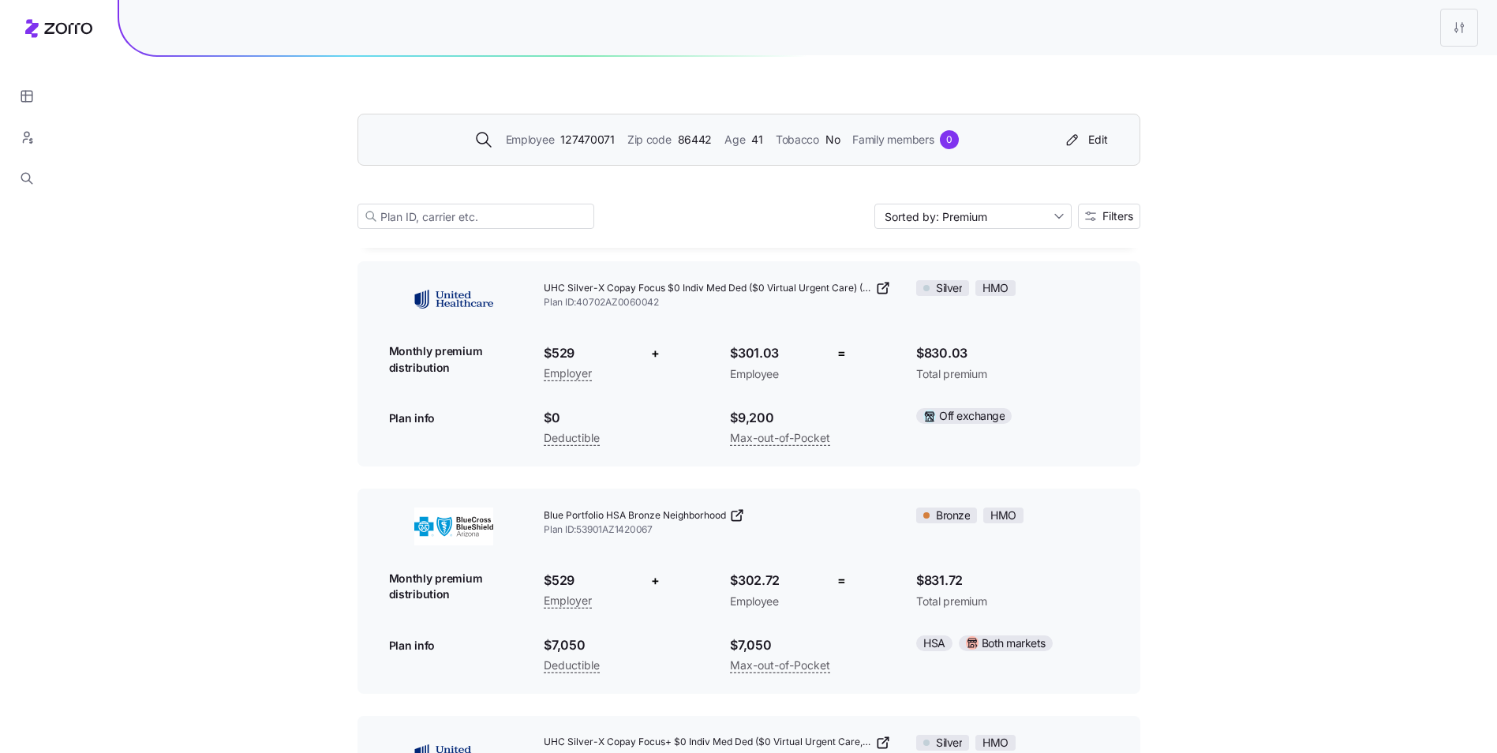
scroll to position [3236, 0]
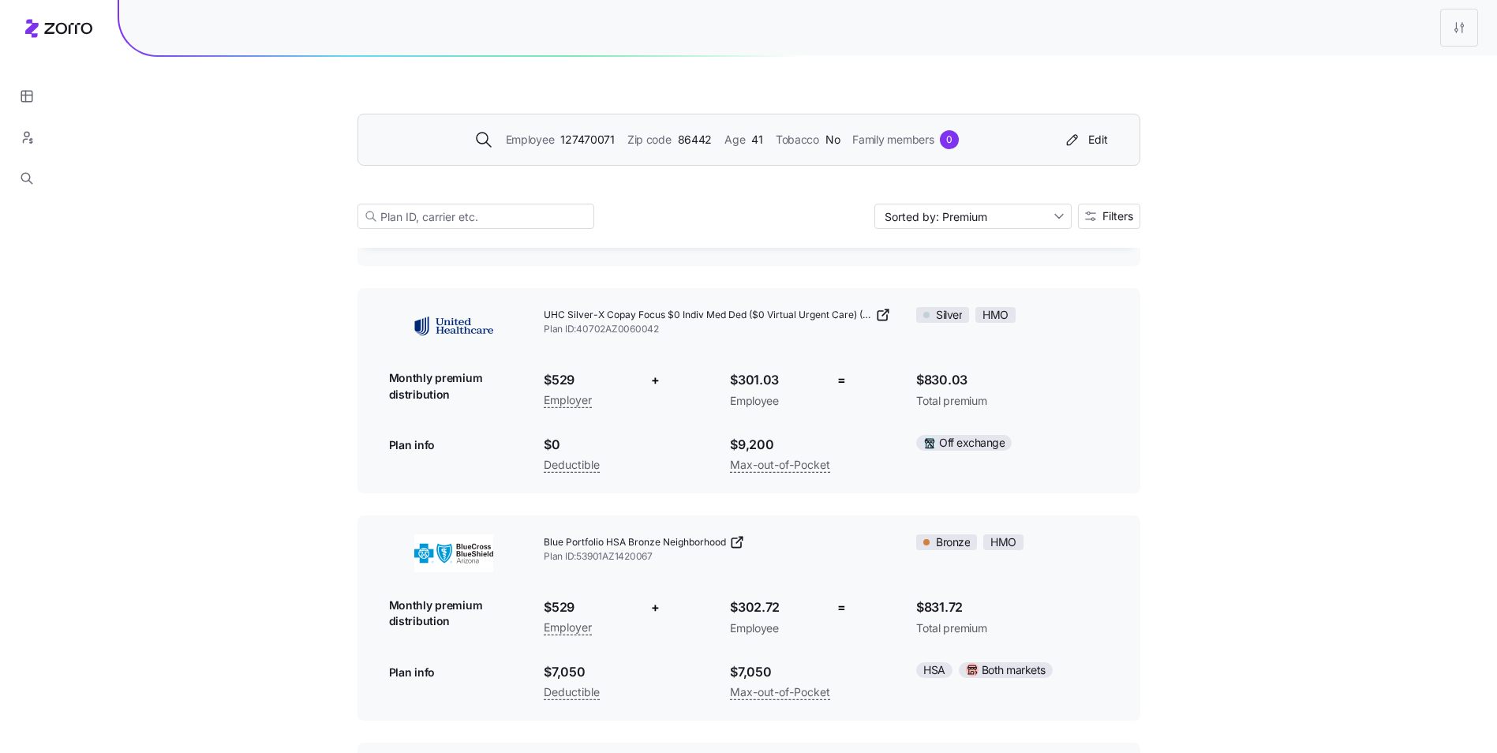
click at [664, 152] on div "Employee 127470071 Zip code 86442 Age [DEMOGRAPHIC_DATA] Tobacco No Family memb…" at bounding box center [745, 139] width 737 height 25
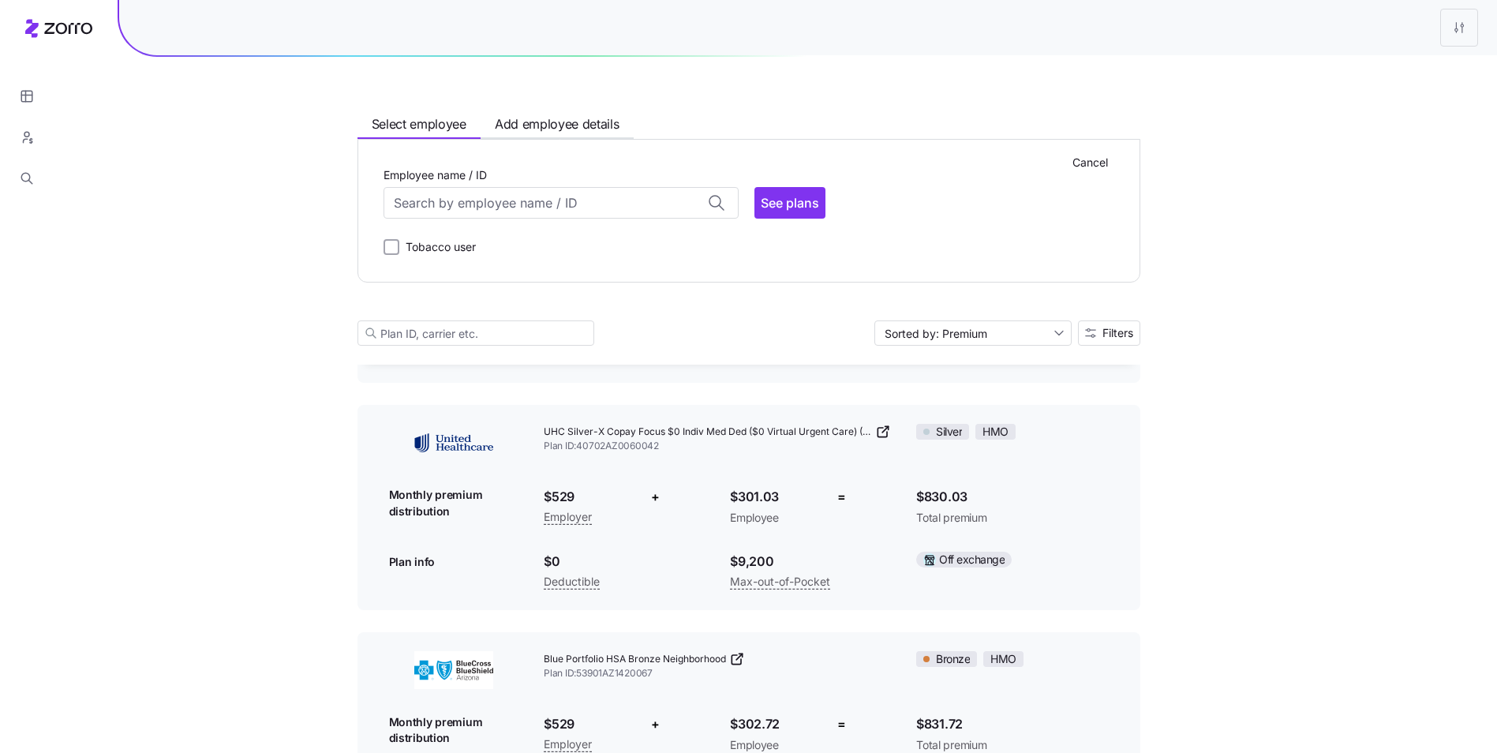
scroll to position [3353, 0]
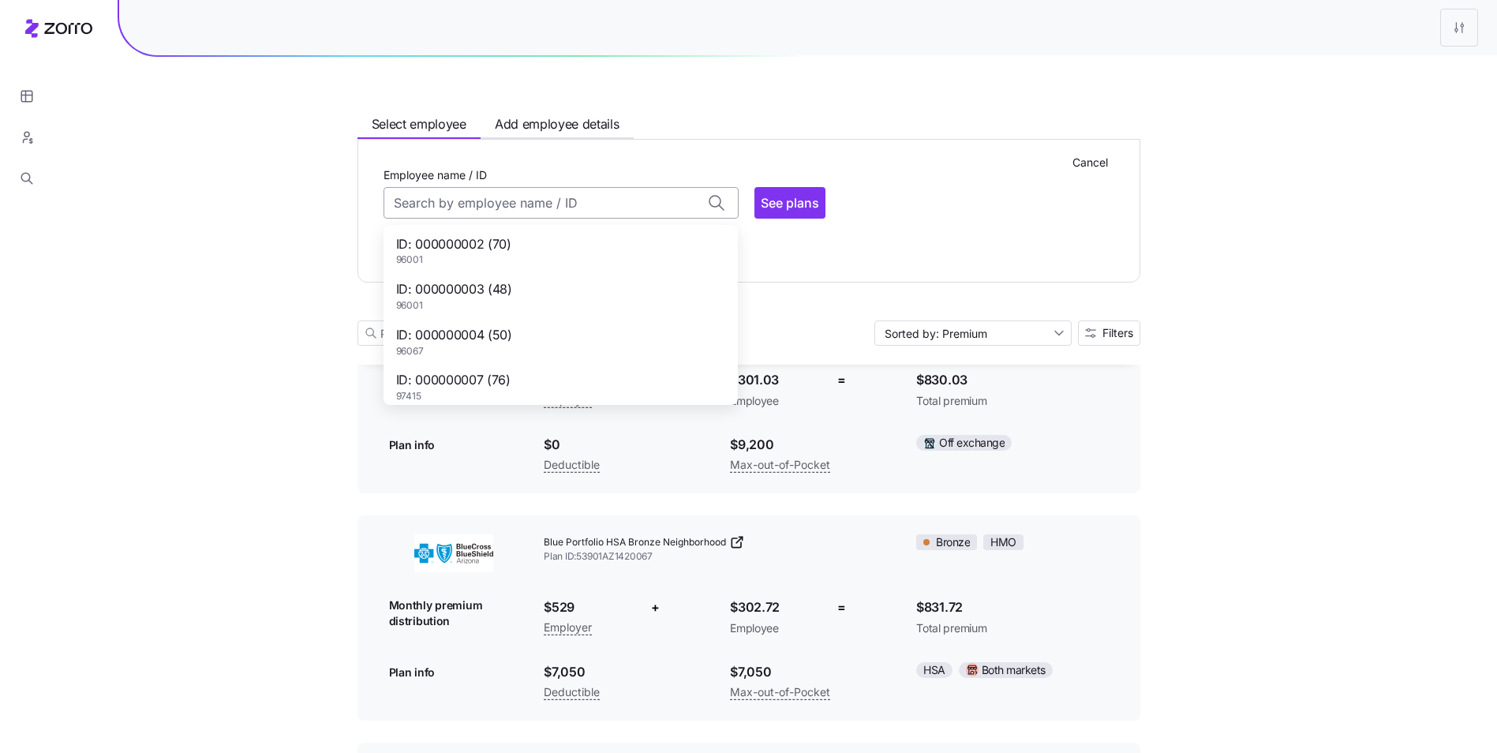
click at [559, 215] on input "Employee name / ID" at bounding box center [561, 203] width 355 height 32
click at [547, 294] on div "ID: 000000003 (48) 96001" at bounding box center [561, 296] width 348 height 46
type input "000000003"
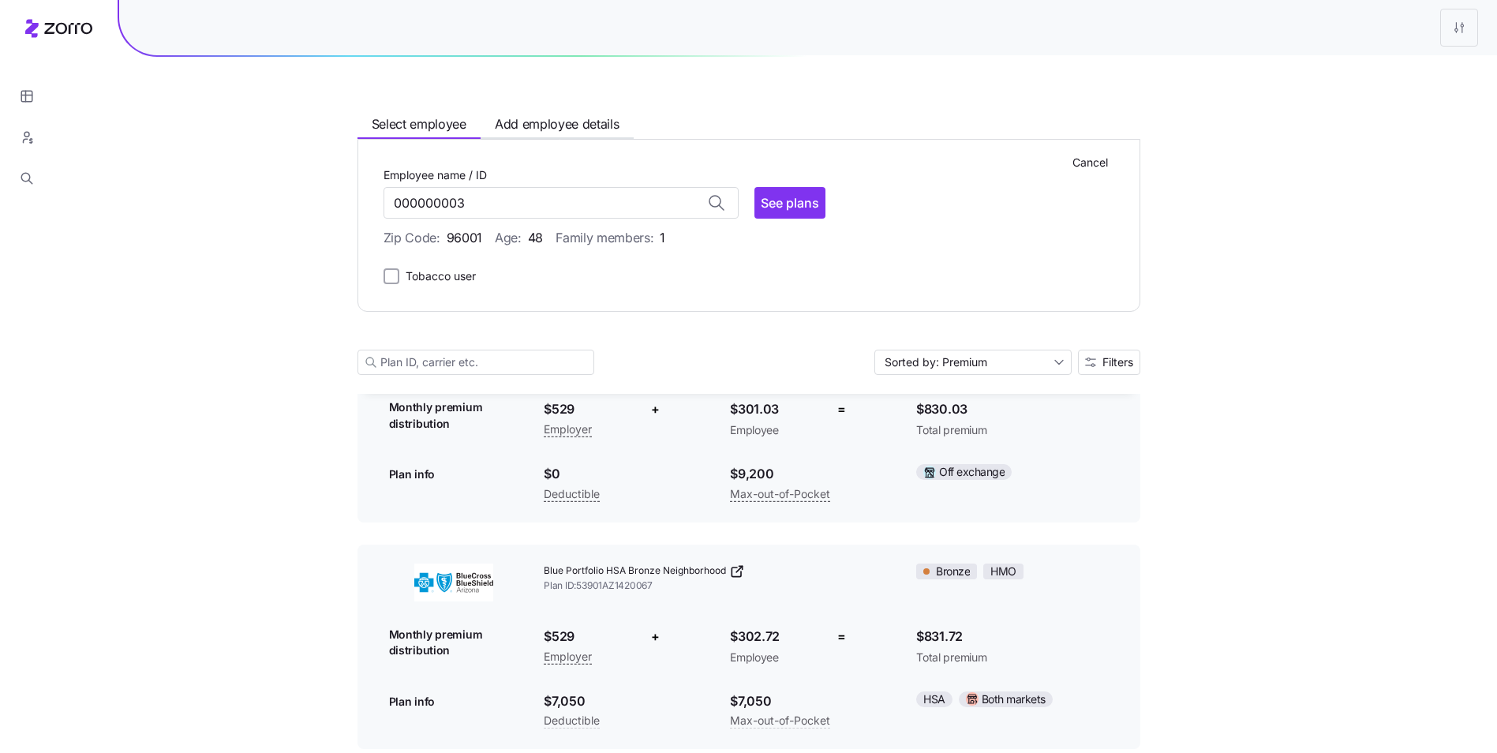
scroll to position [3382, 0]
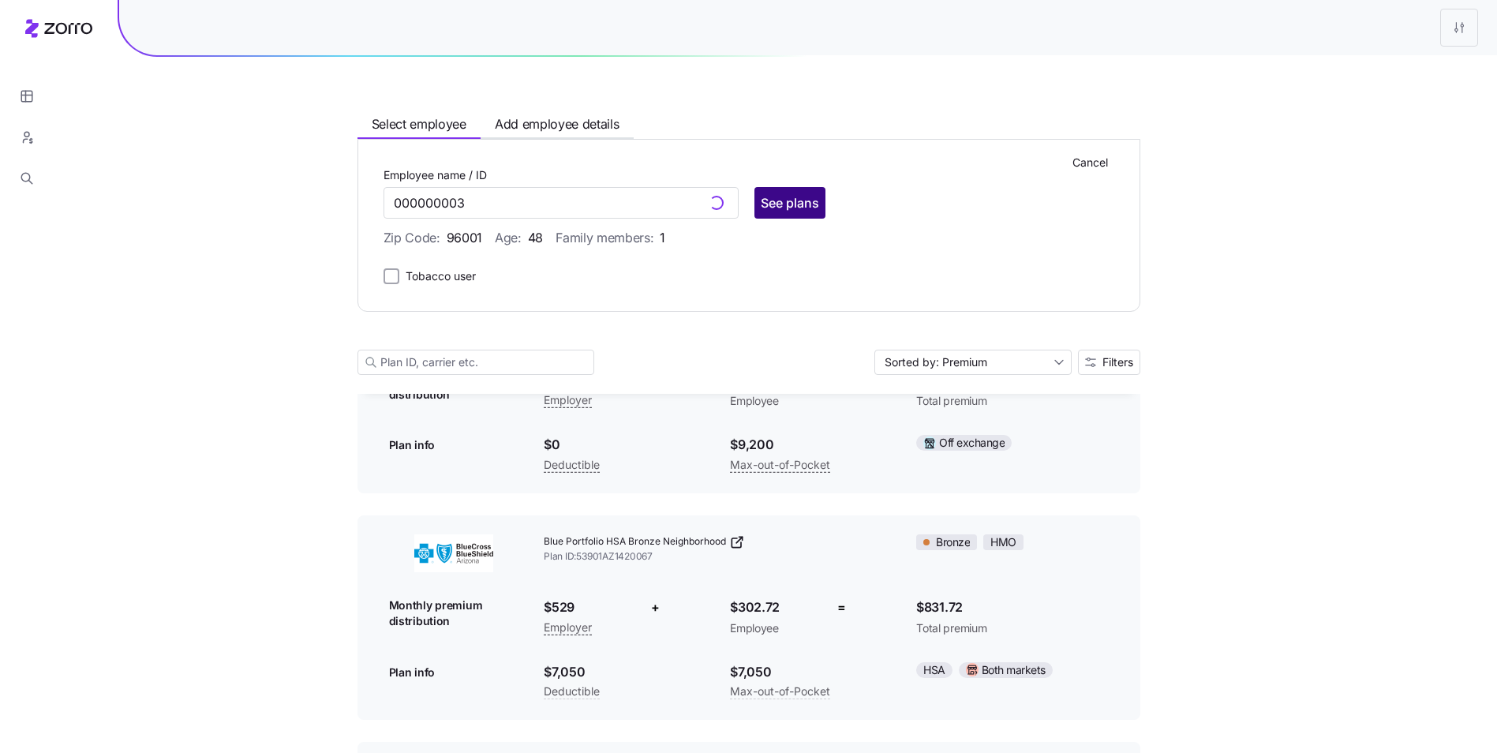
click at [784, 207] on span "See plans" at bounding box center [790, 202] width 58 height 19
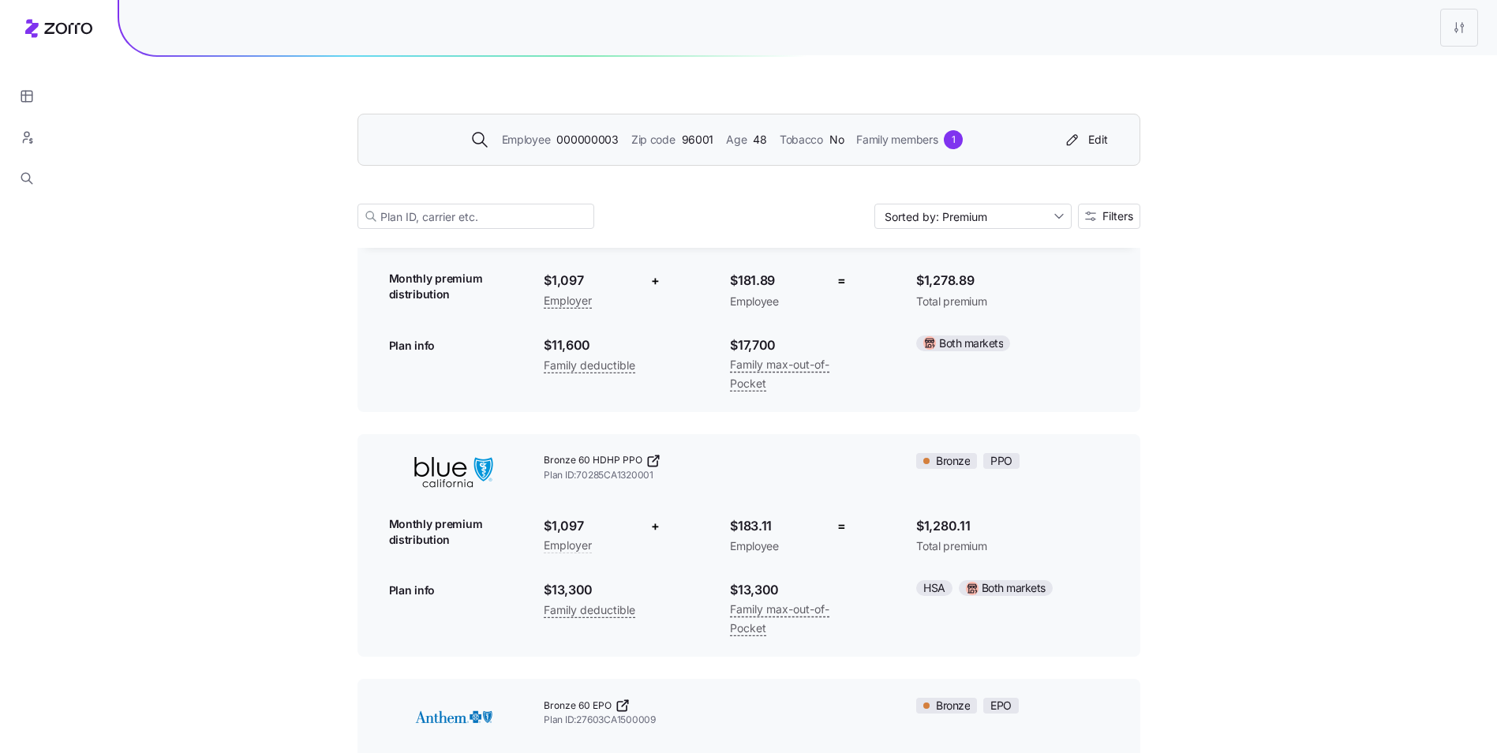
scroll to position [0, 0]
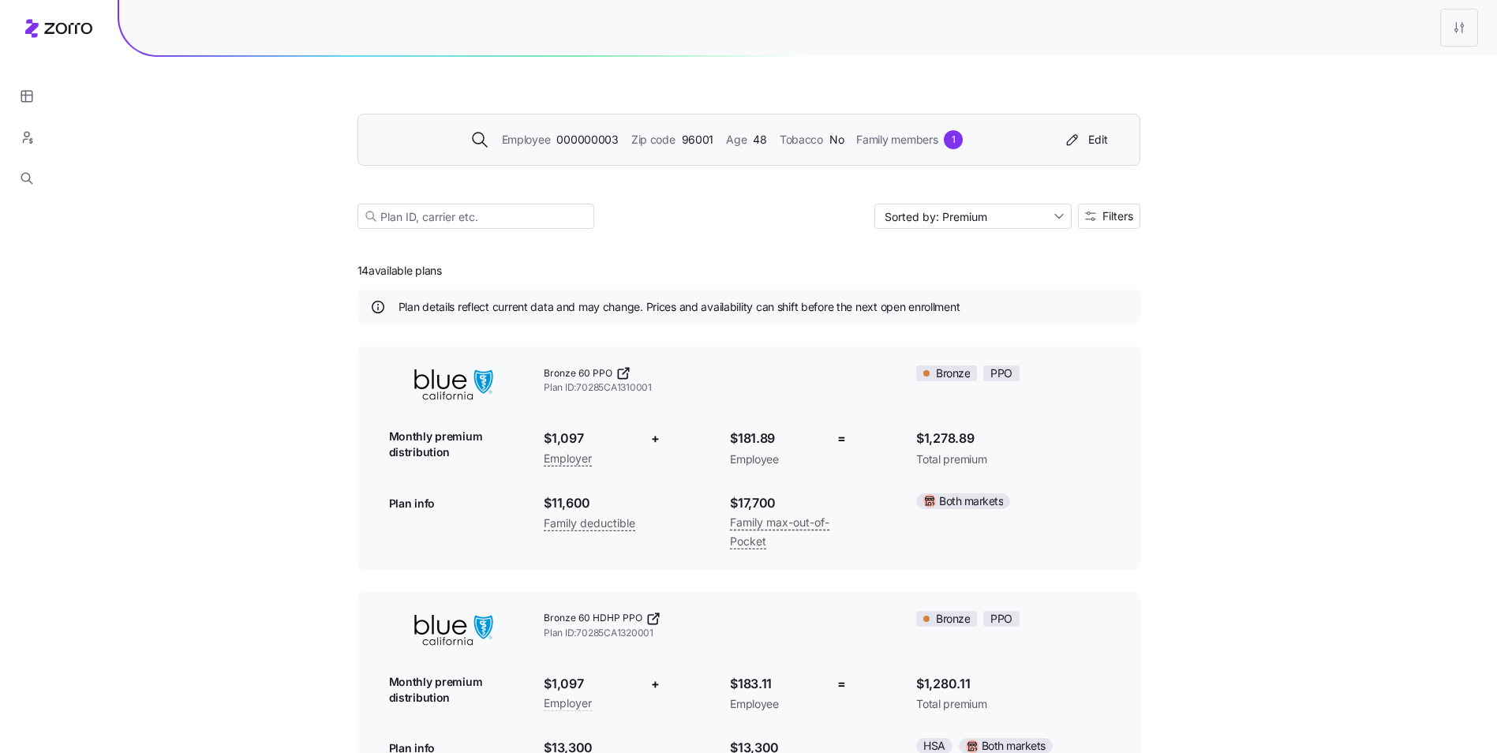
drag, startPoint x: 451, startPoint y: 268, endPoint x: 422, endPoint y: 272, distance: 29.6
drag, startPoint x: 422, startPoint y: 272, endPoint x: 487, endPoint y: 268, distance: 64.8
drag, startPoint x: 451, startPoint y: 274, endPoint x: 355, endPoint y: 278, distance: 95.6
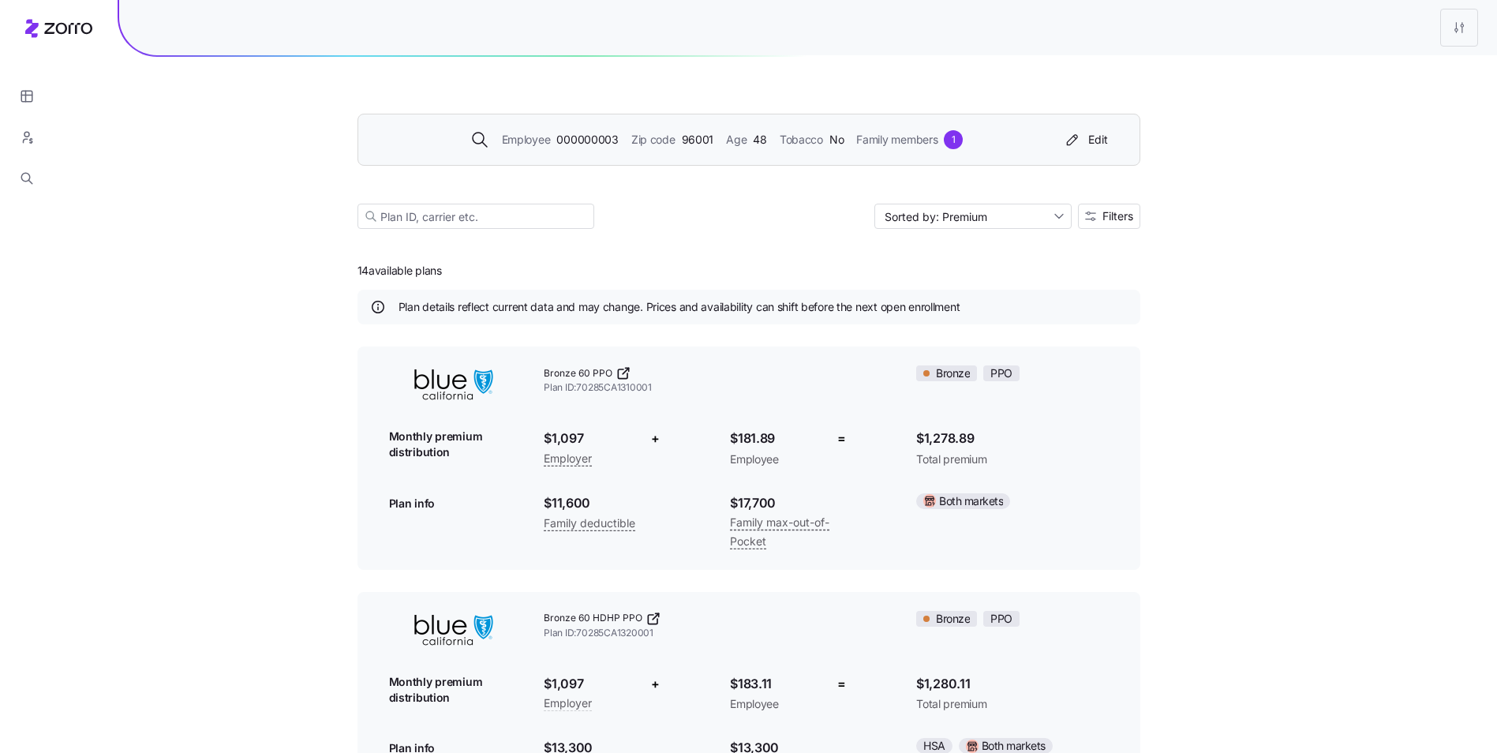
drag, startPoint x: 355, startPoint y: 278, endPoint x: 345, endPoint y: 286, distance: 12.9
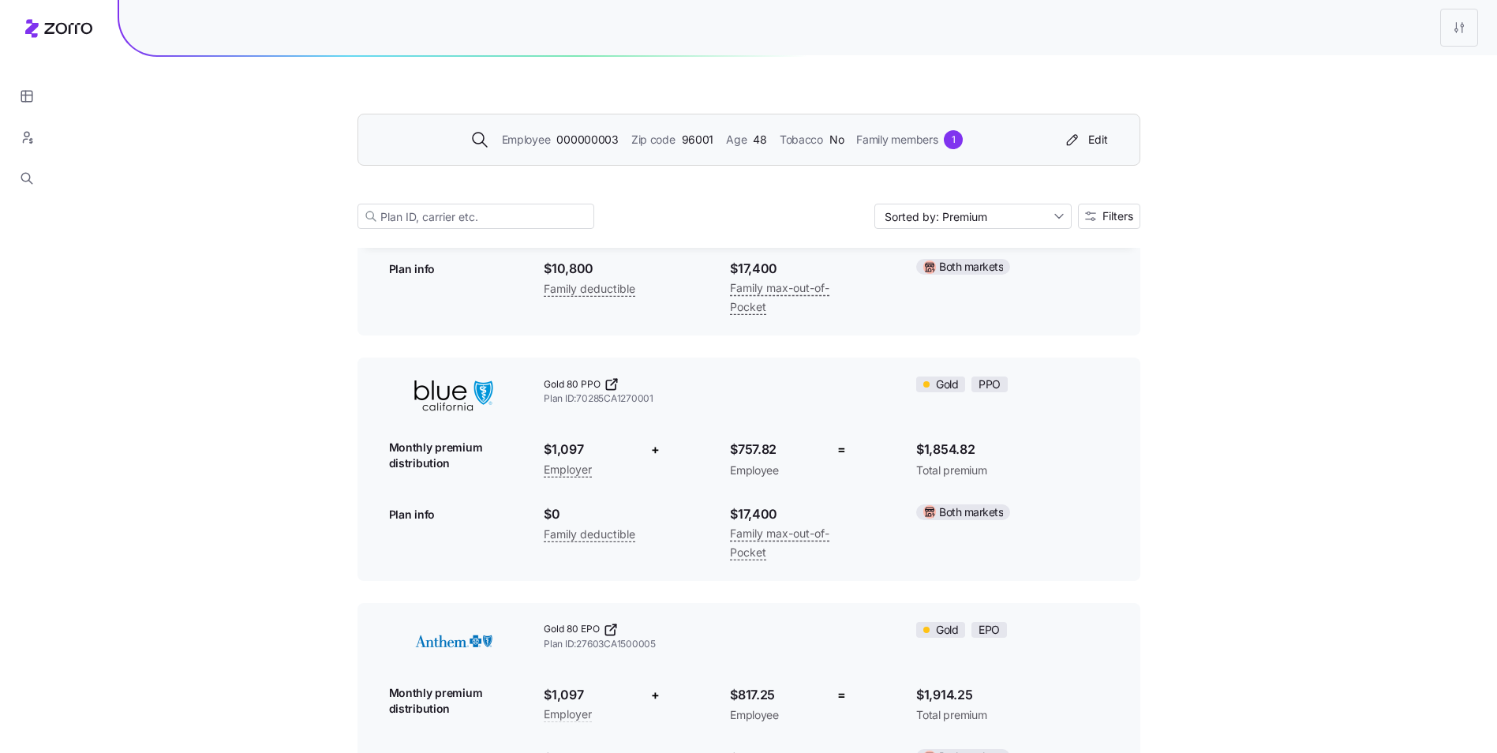
scroll to position [2447, 0]
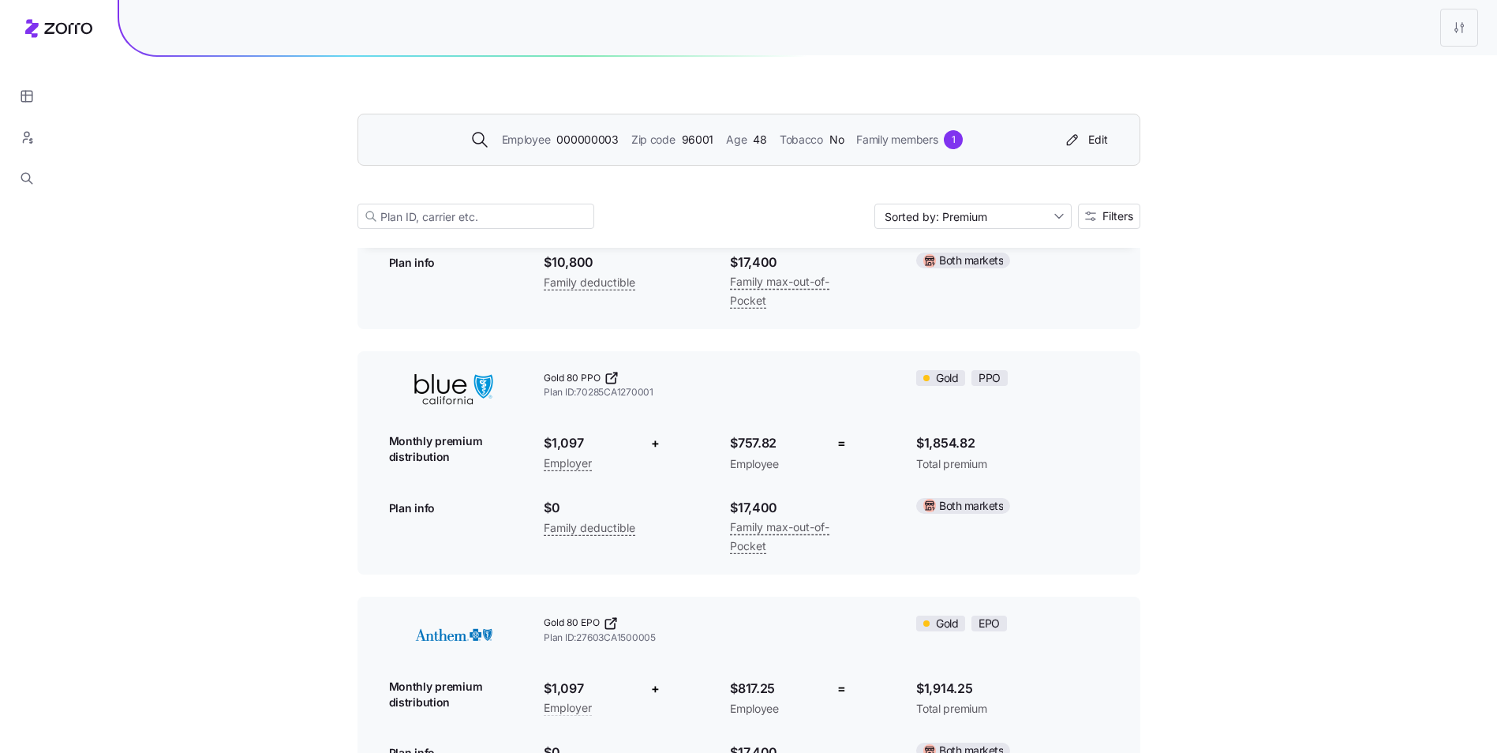
click at [1009, 375] on div "Gold PPO" at bounding box center [1012, 378] width 192 height 16
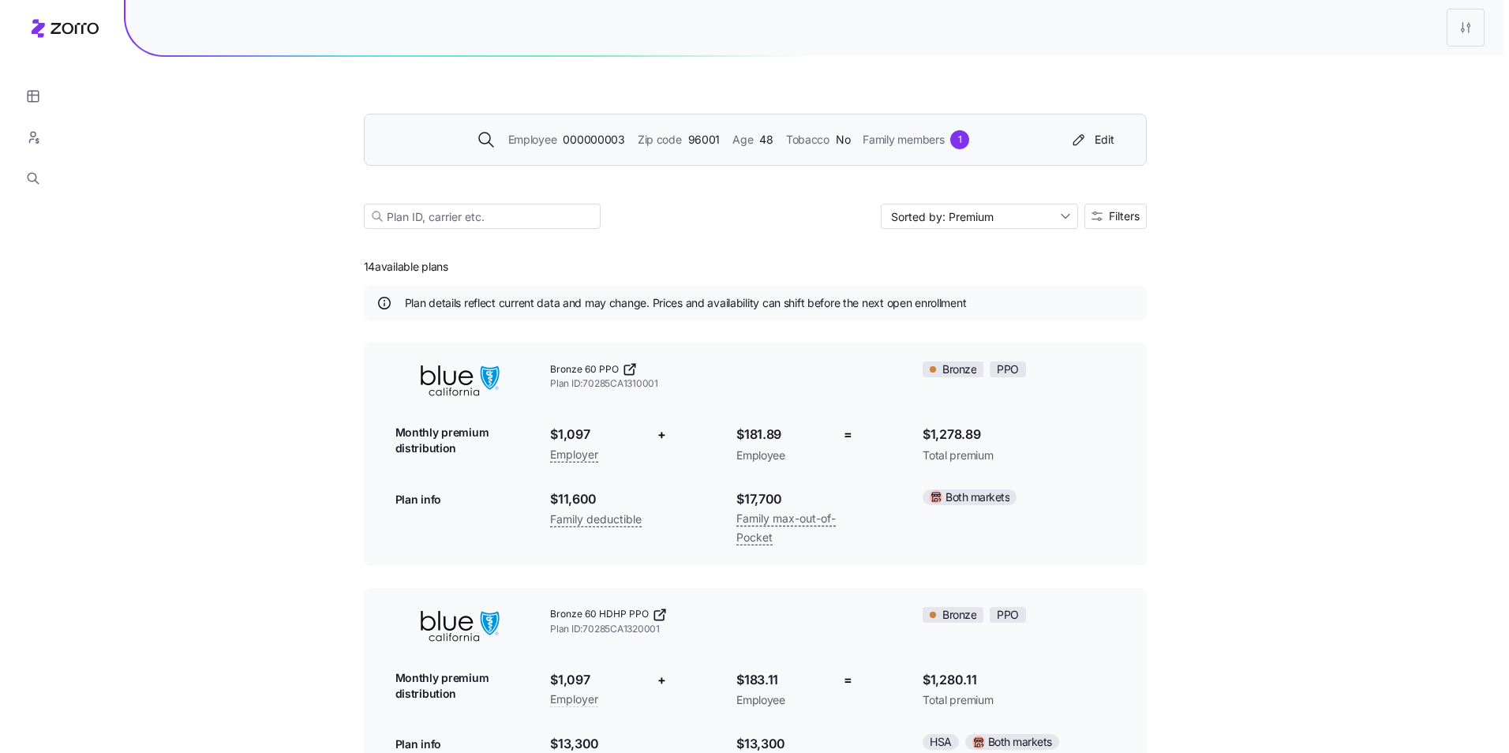
scroll to position [0, 0]
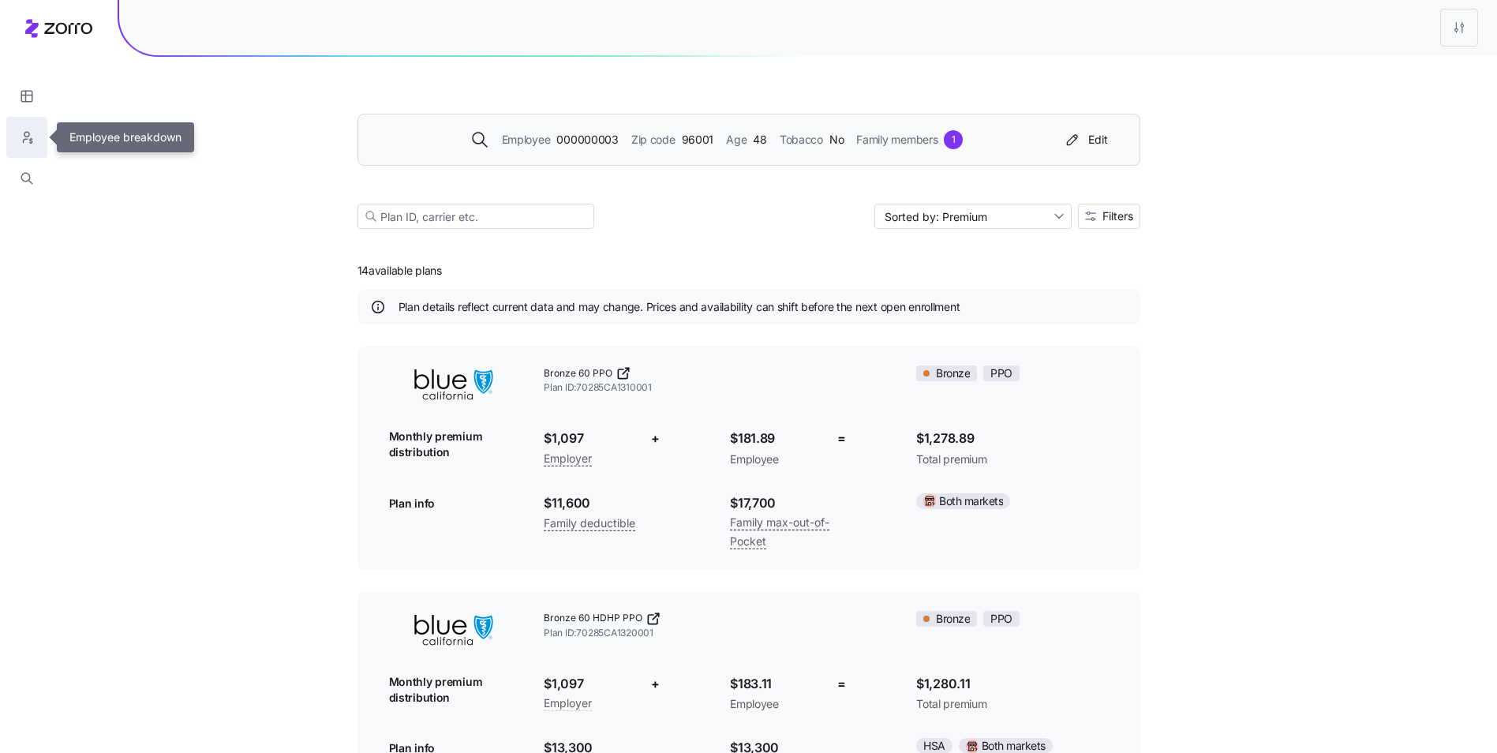
click at [28, 137] on icon "button" at bounding box center [26, 134] width 5 height 5
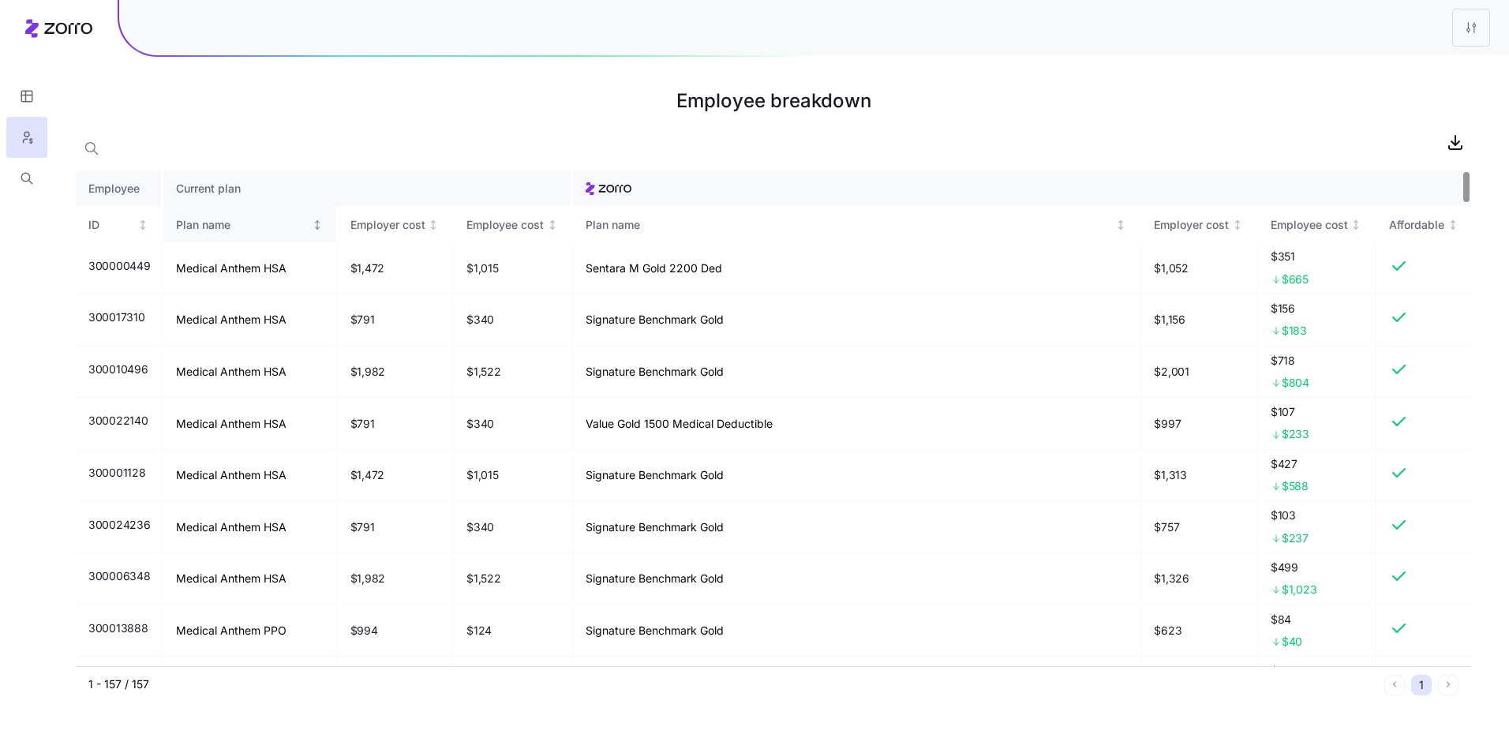
click at [307, 233] on div "Plan name" at bounding box center [249, 224] width 146 height 17
click at [309, 231] on div "Plan name" at bounding box center [249, 224] width 146 height 17
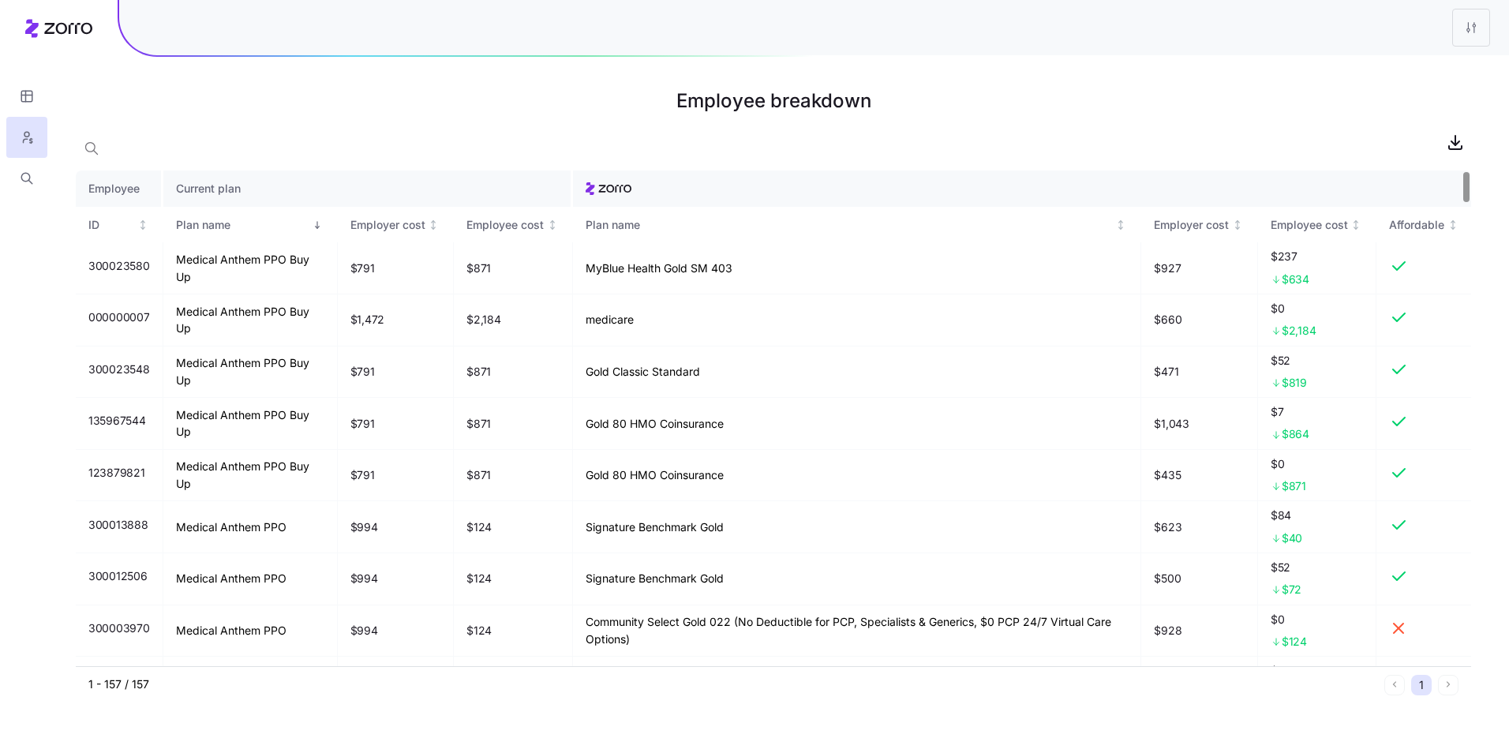
click at [203, 189] on th "Current plan" at bounding box center [367, 188] width 409 height 36
click at [26, 94] on icon "button" at bounding box center [26, 96] width 0 height 11
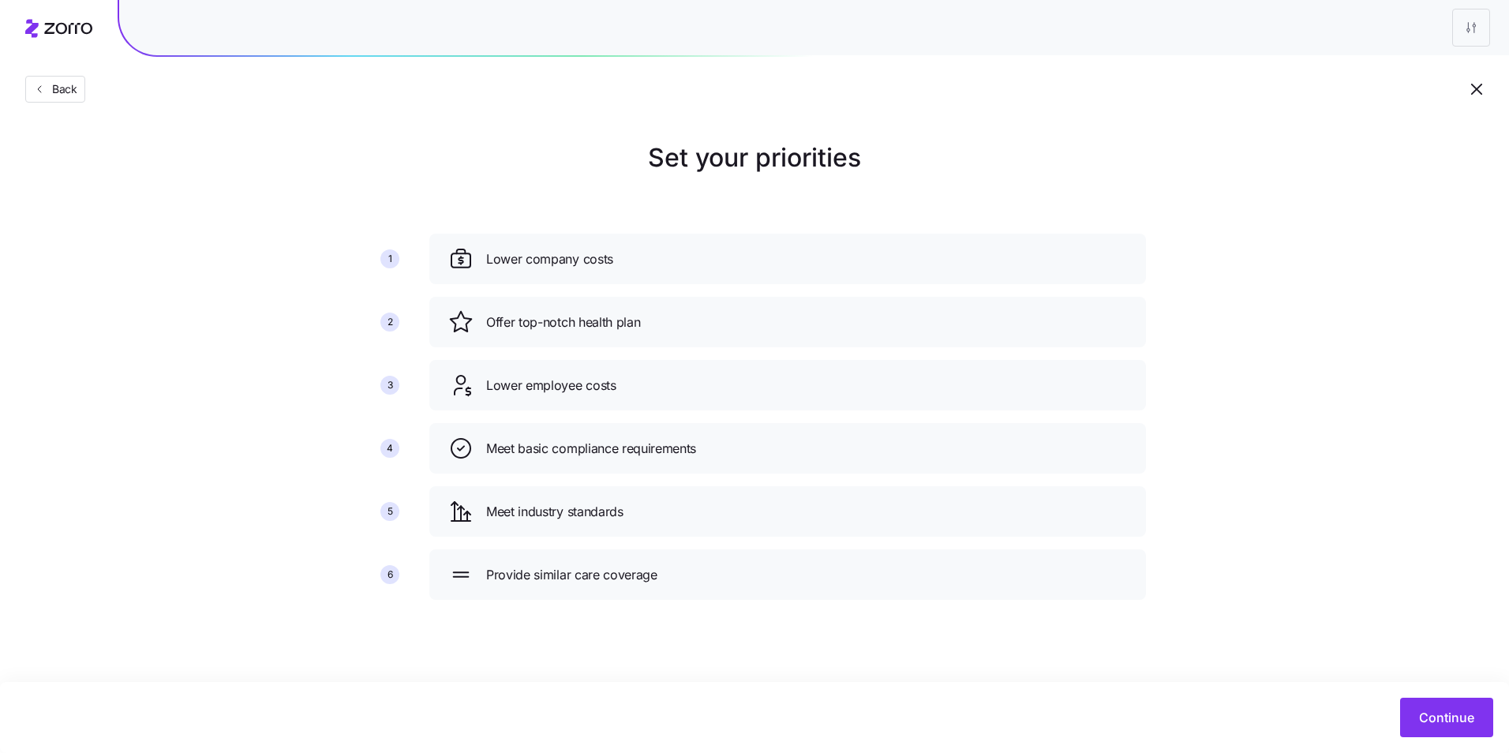
click at [1429, 684] on div "Continue" at bounding box center [754, 717] width 1509 height 71
click at [1438, 693] on div "Continue" at bounding box center [754, 717] width 1509 height 71
click at [1441, 706] on button "Continue" at bounding box center [1446, 717] width 93 height 39
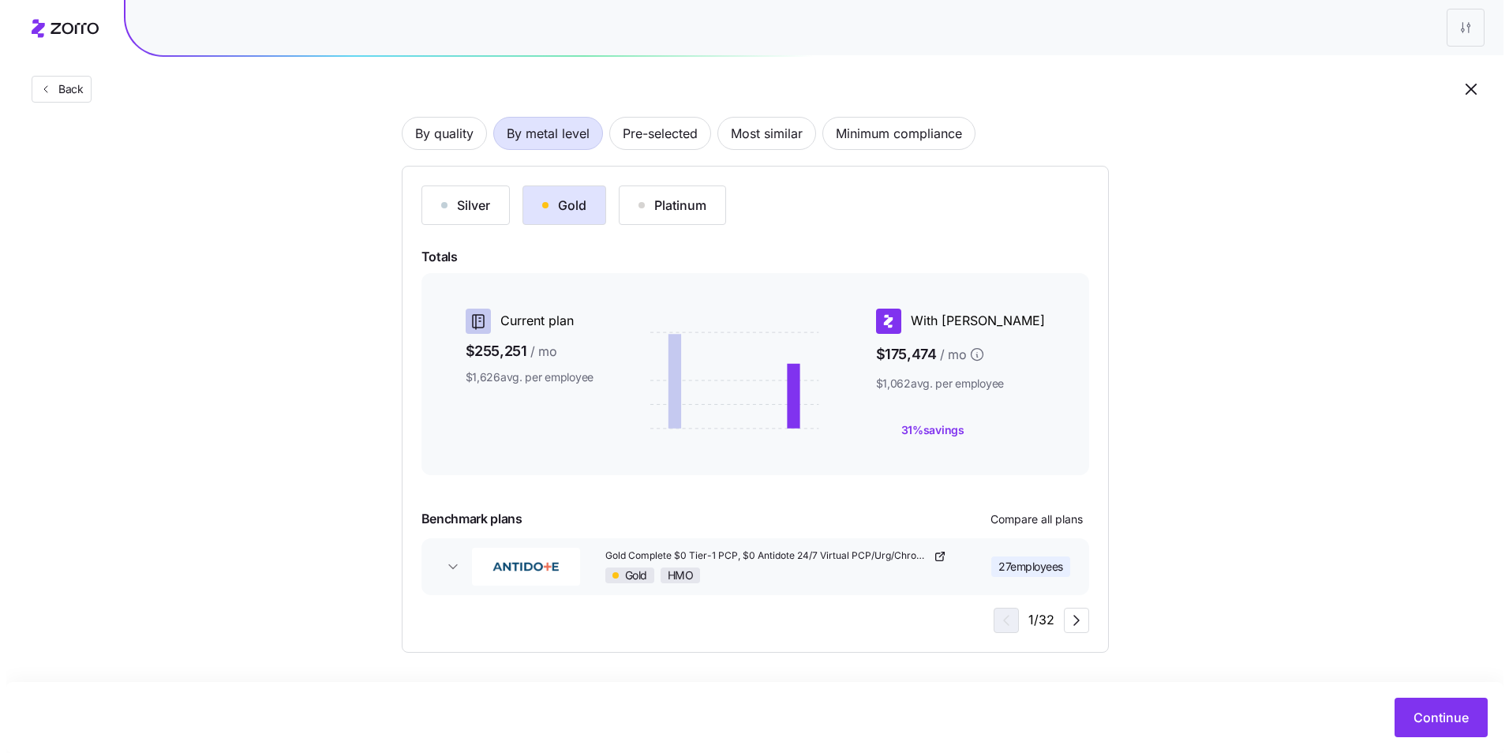
scroll to position [118, 0]
click at [1028, 516] on span "Compare all plans" at bounding box center [1030, 519] width 92 height 16
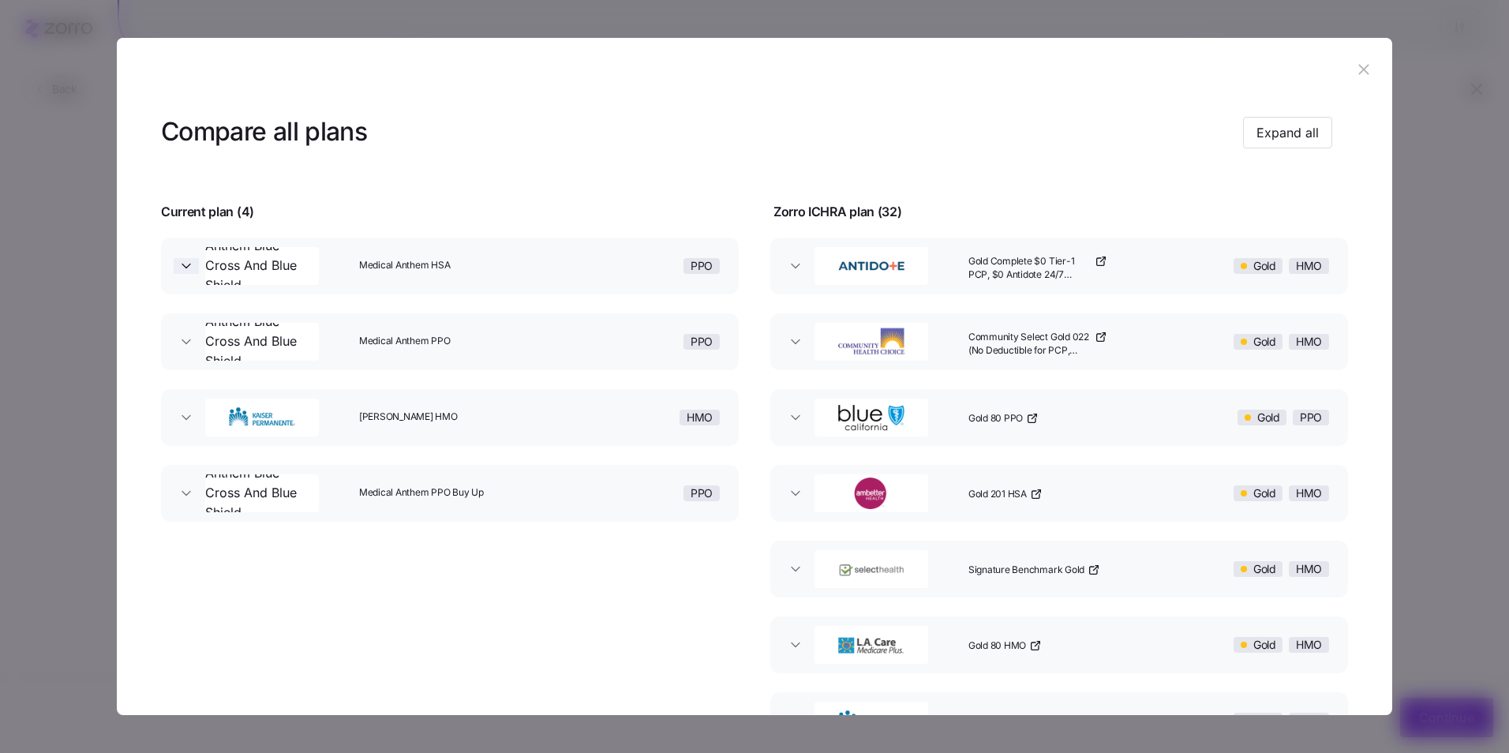
click at [187, 268] on icon "button" at bounding box center [186, 266] width 16 height 16
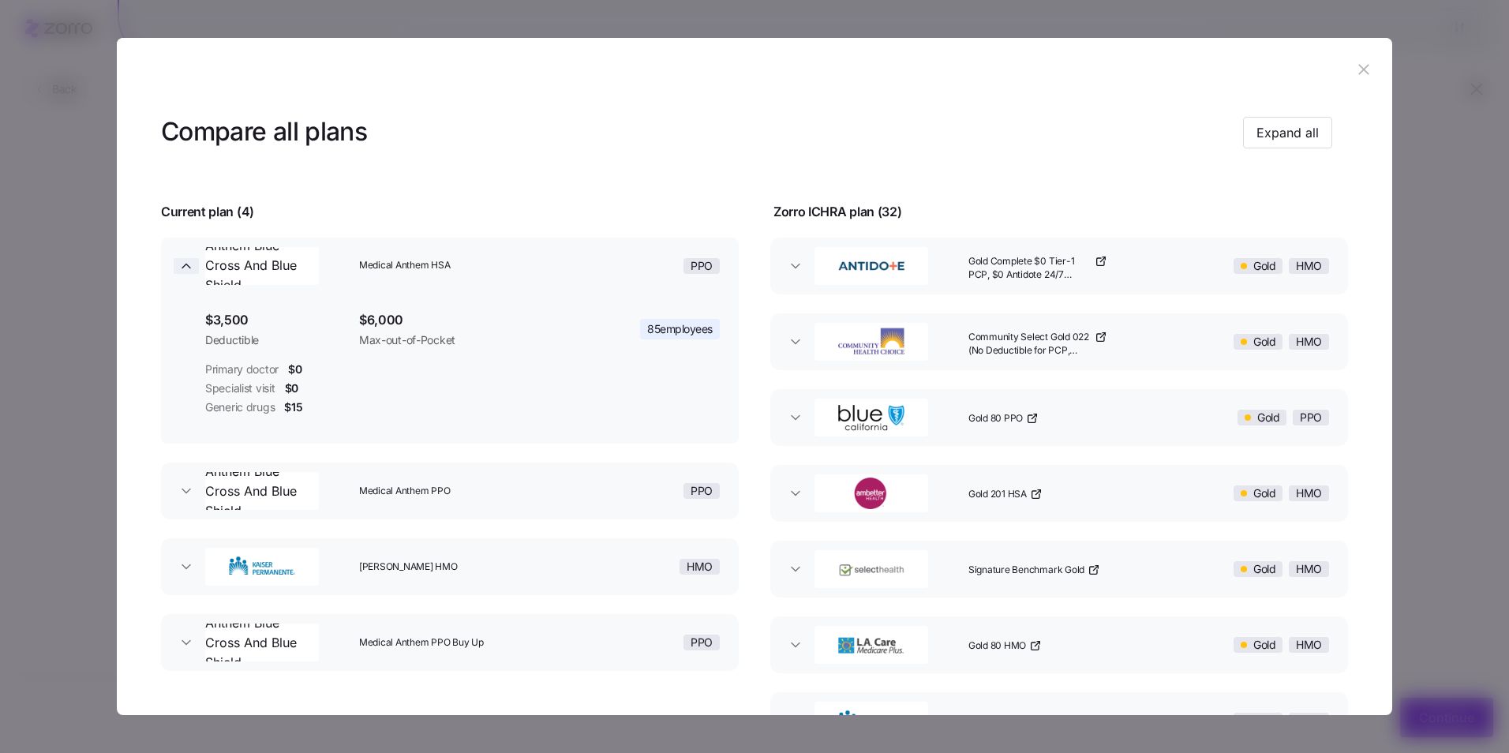
click at [193, 268] on icon "button" at bounding box center [186, 266] width 16 height 16
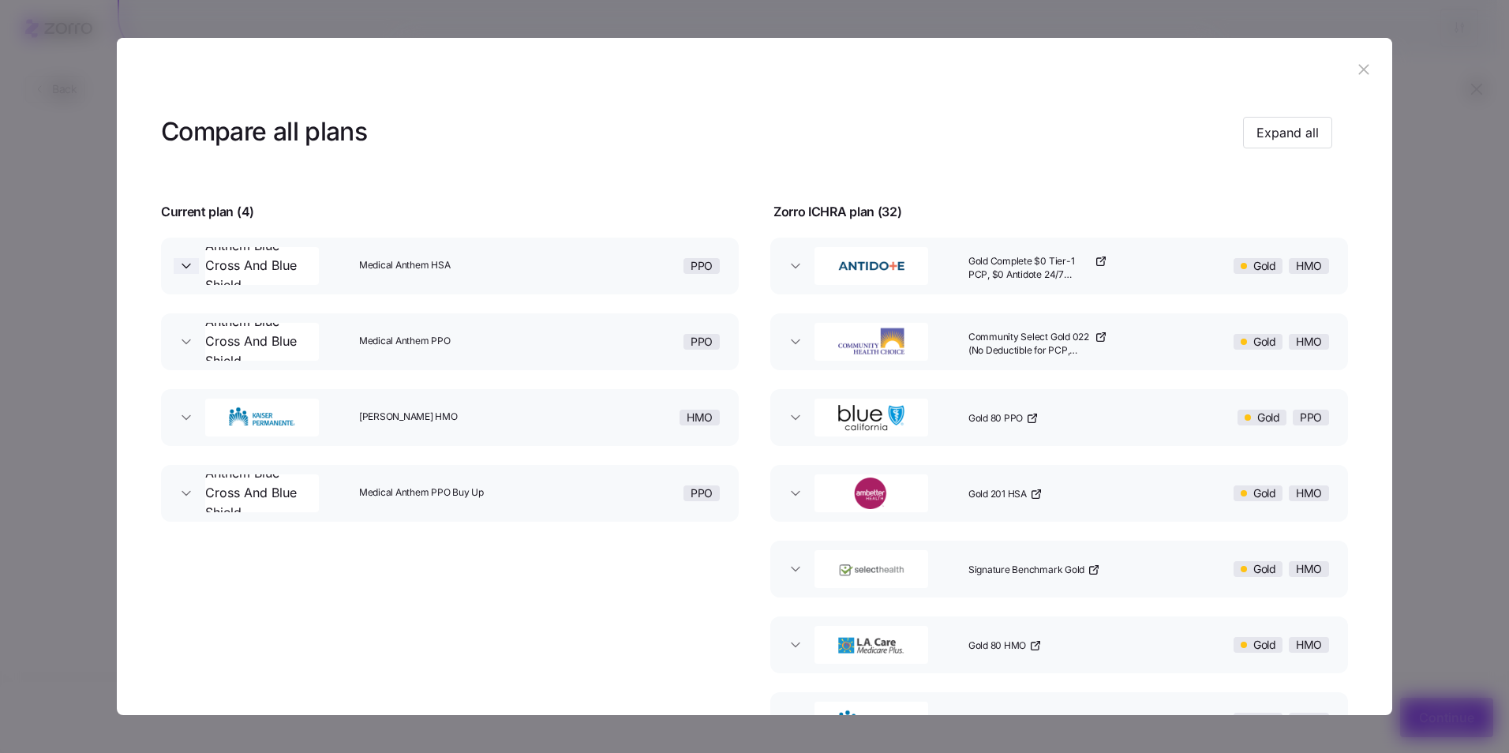
click at [189, 268] on icon "button" at bounding box center [186, 266] width 16 height 16
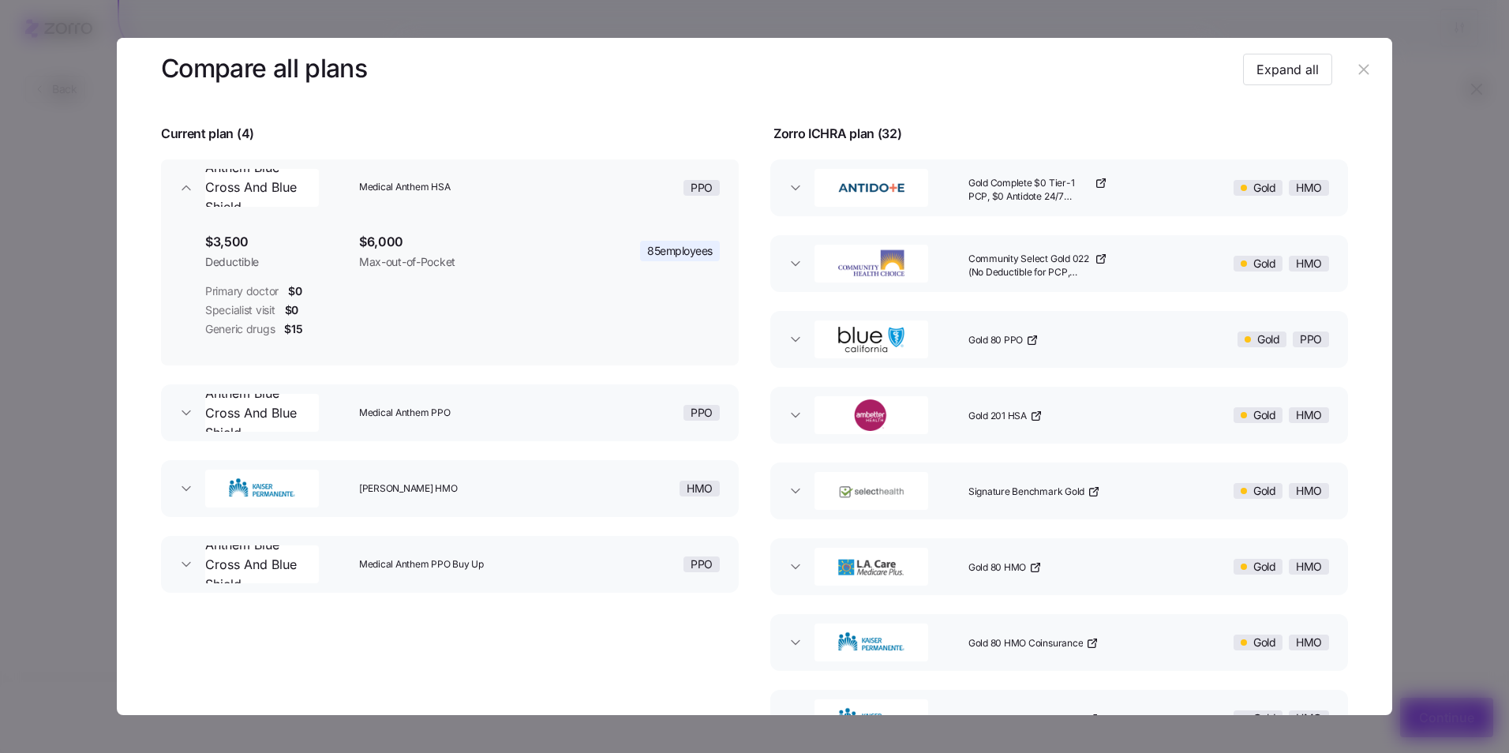
scroll to position [79, 0]
click at [186, 410] on icon "button" at bounding box center [186, 412] width 16 height 16
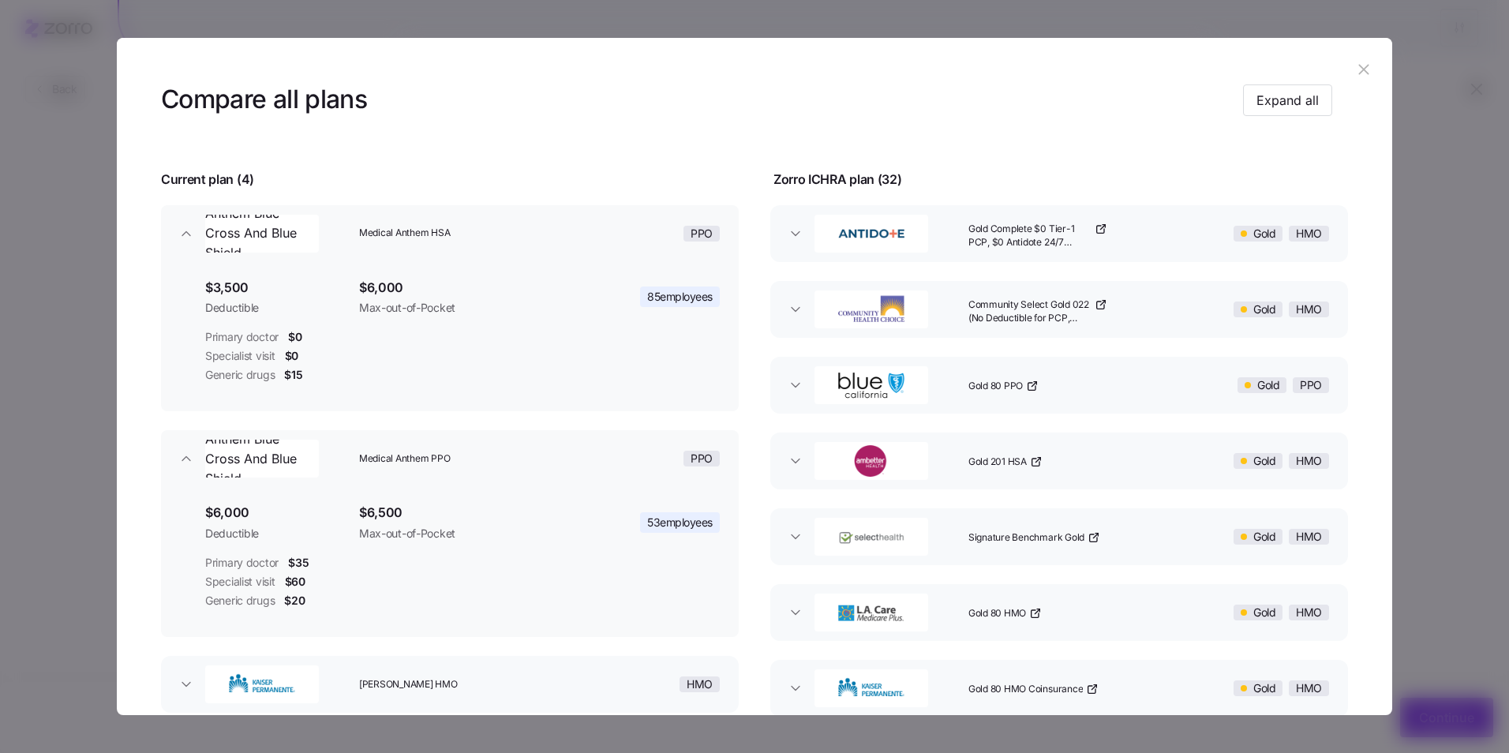
scroll to position [0, 0]
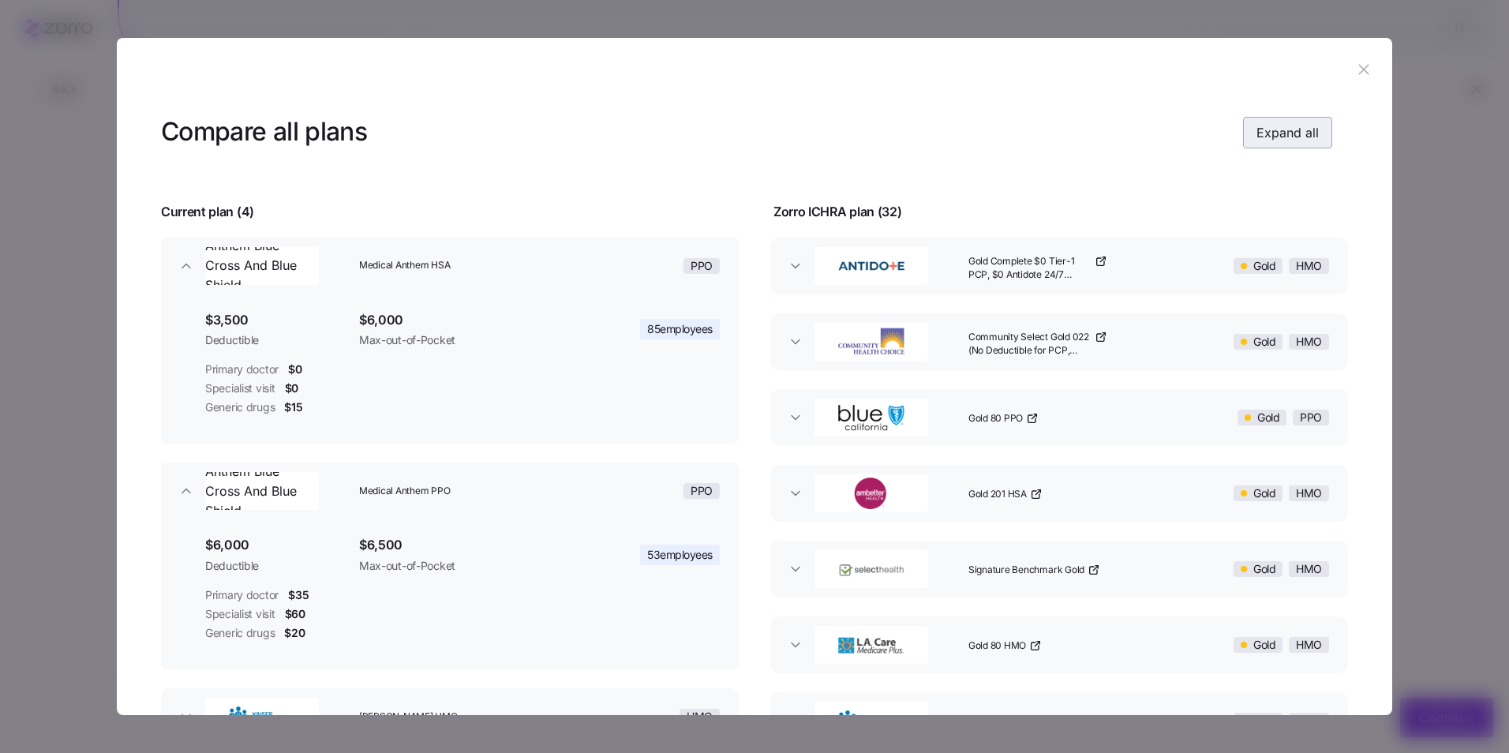
click at [1282, 136] on span "Expand all" at bounding box center [1288, 132] width 62 height 19
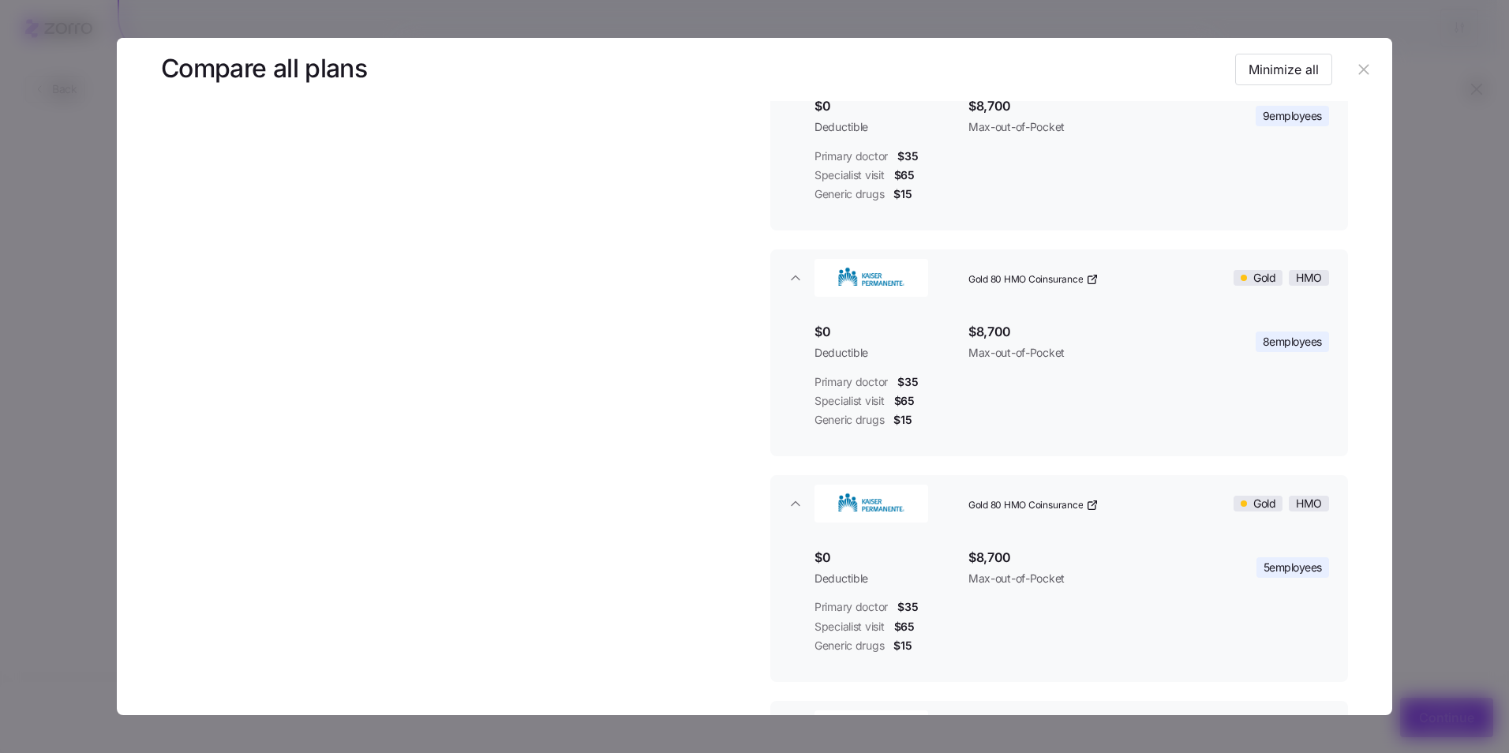
scroll to position [1500, 0]
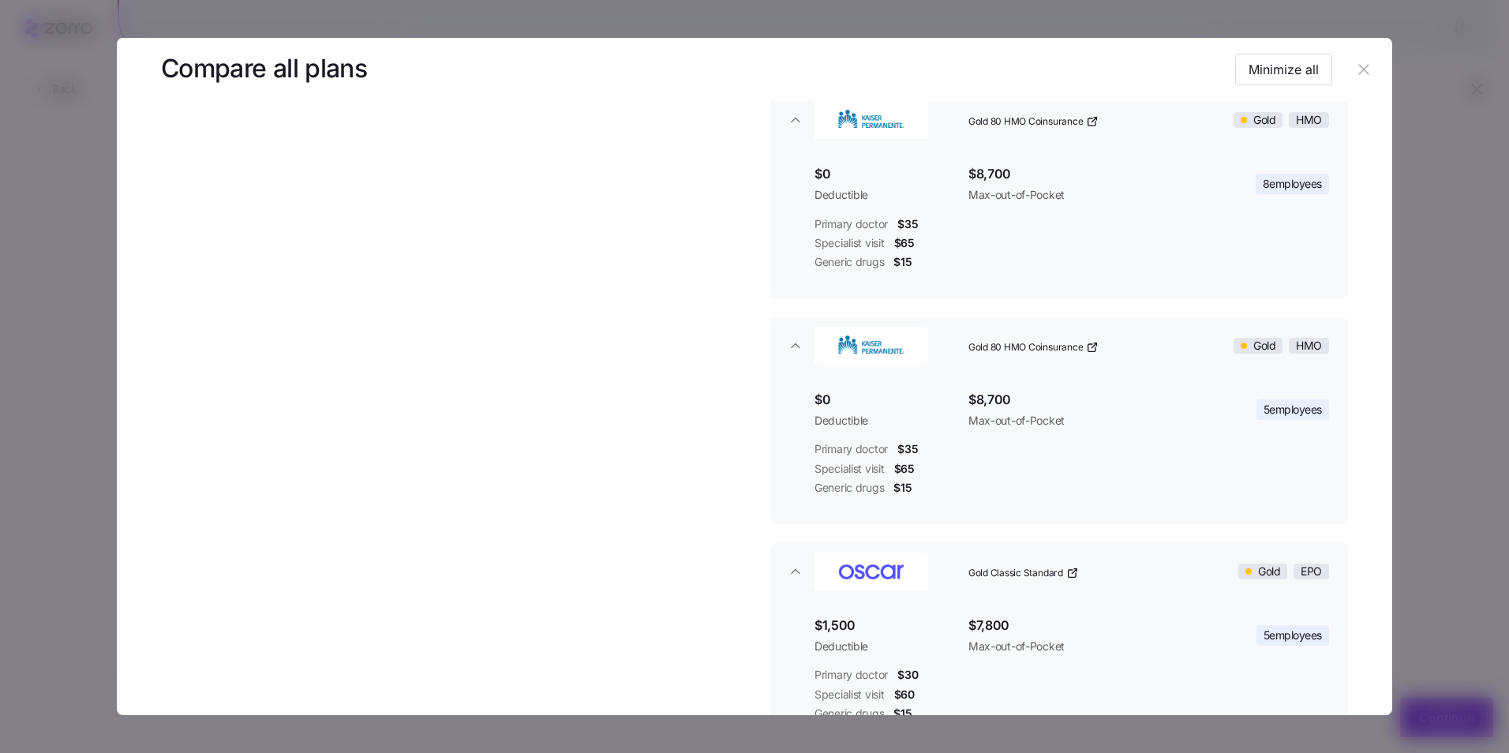
click at [1029, 122] on span "Gold 80 HMO Coinsurance" at bounding box center [1025, 121] width 114 height 13
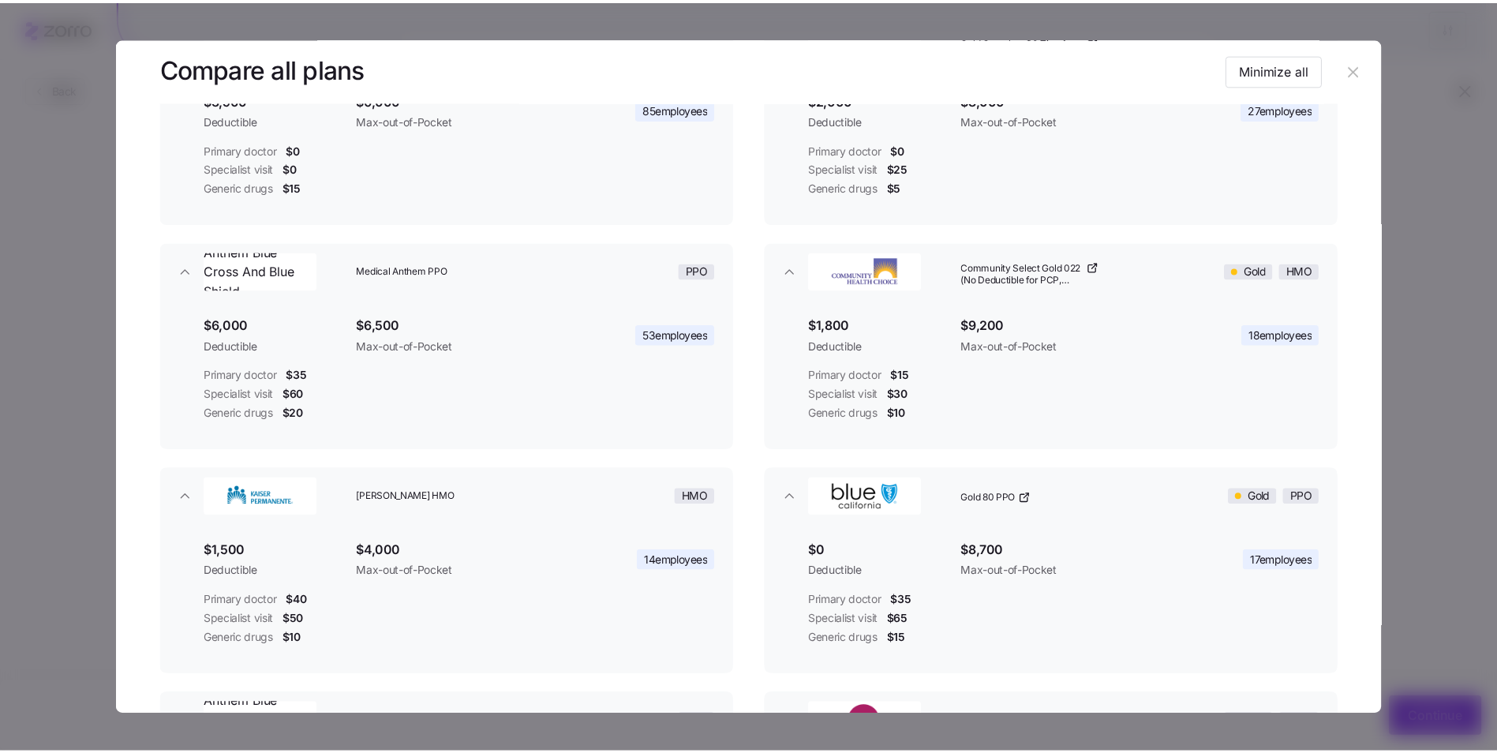
scroll to position [79, 0]
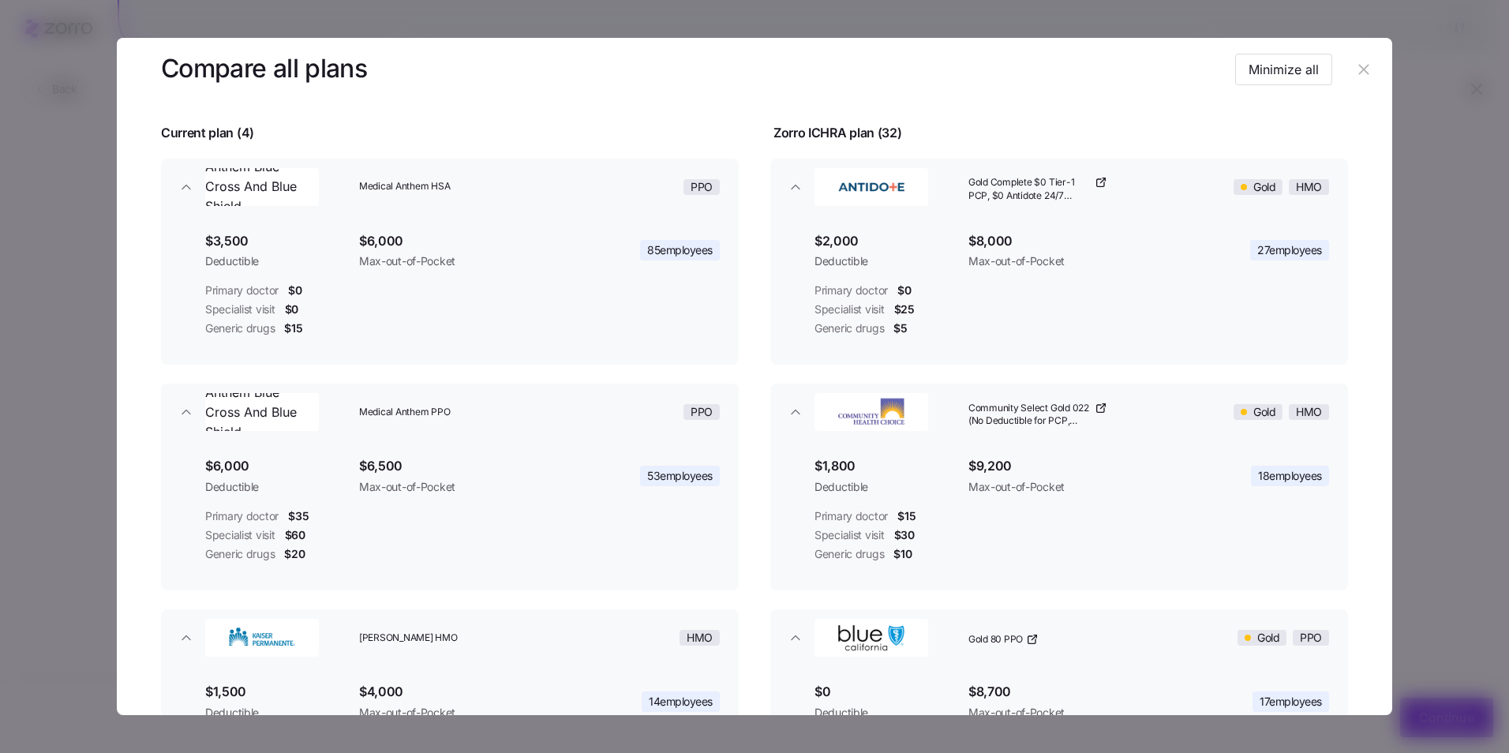
click at [1358, 71] on icon "button" at bounding box center [1363, 69] width 10 height 10
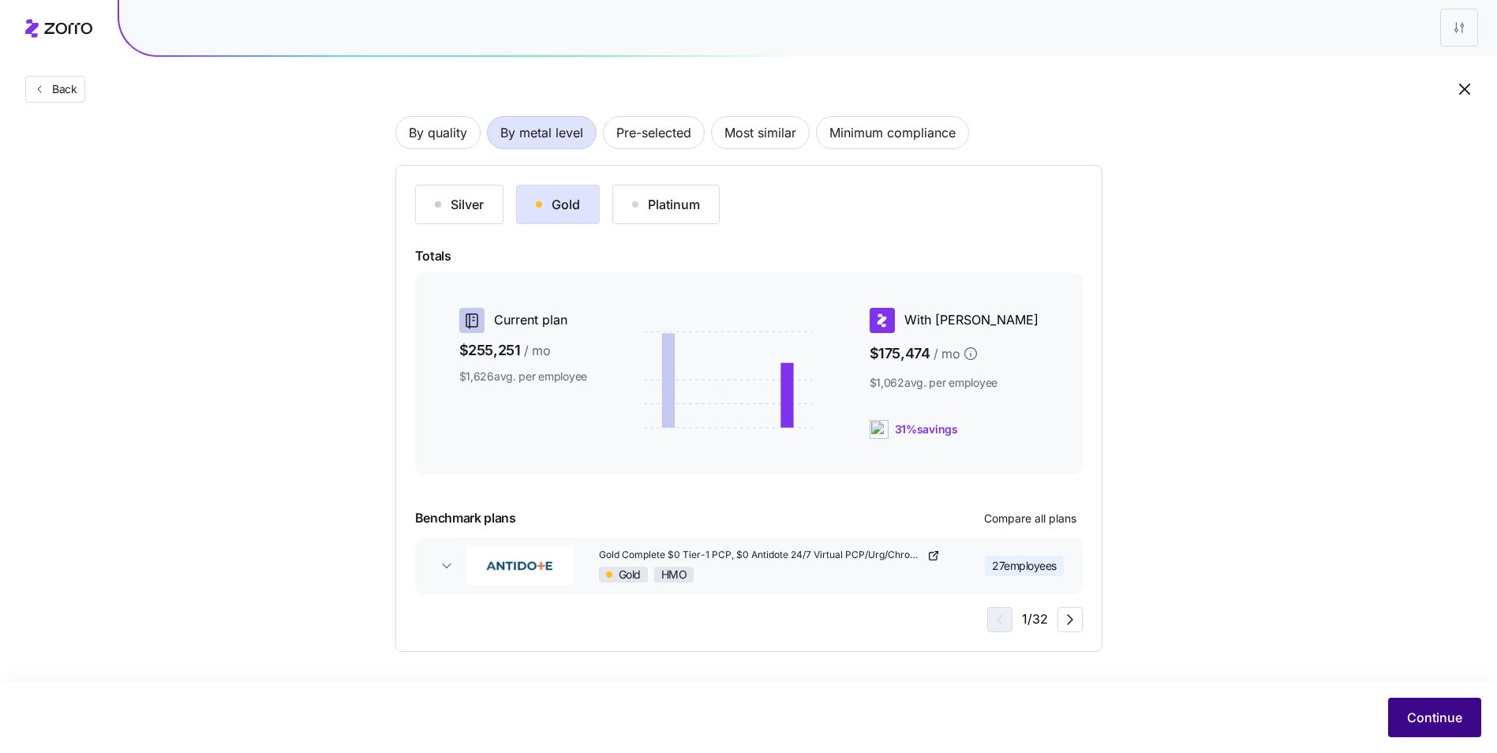
click at [1437, 707] on button "Continue" at bounding box center [1434, 717] width 93 height 39
